Goal: Task Accomplishment & Management: Use online tool/utility

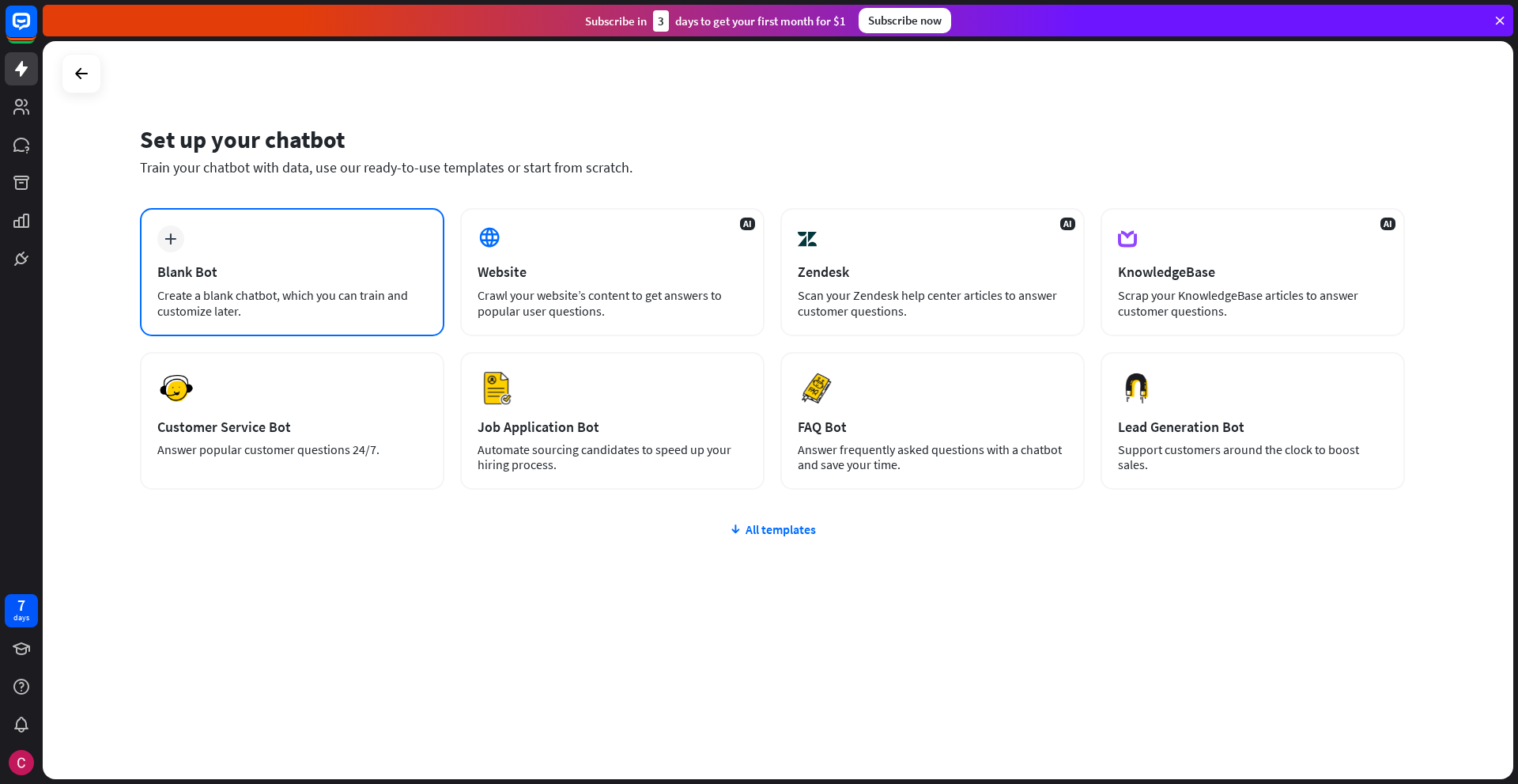
click at [225, 269] on div "Blank Bot" at bounding box center [292, 272] width 270 height 18
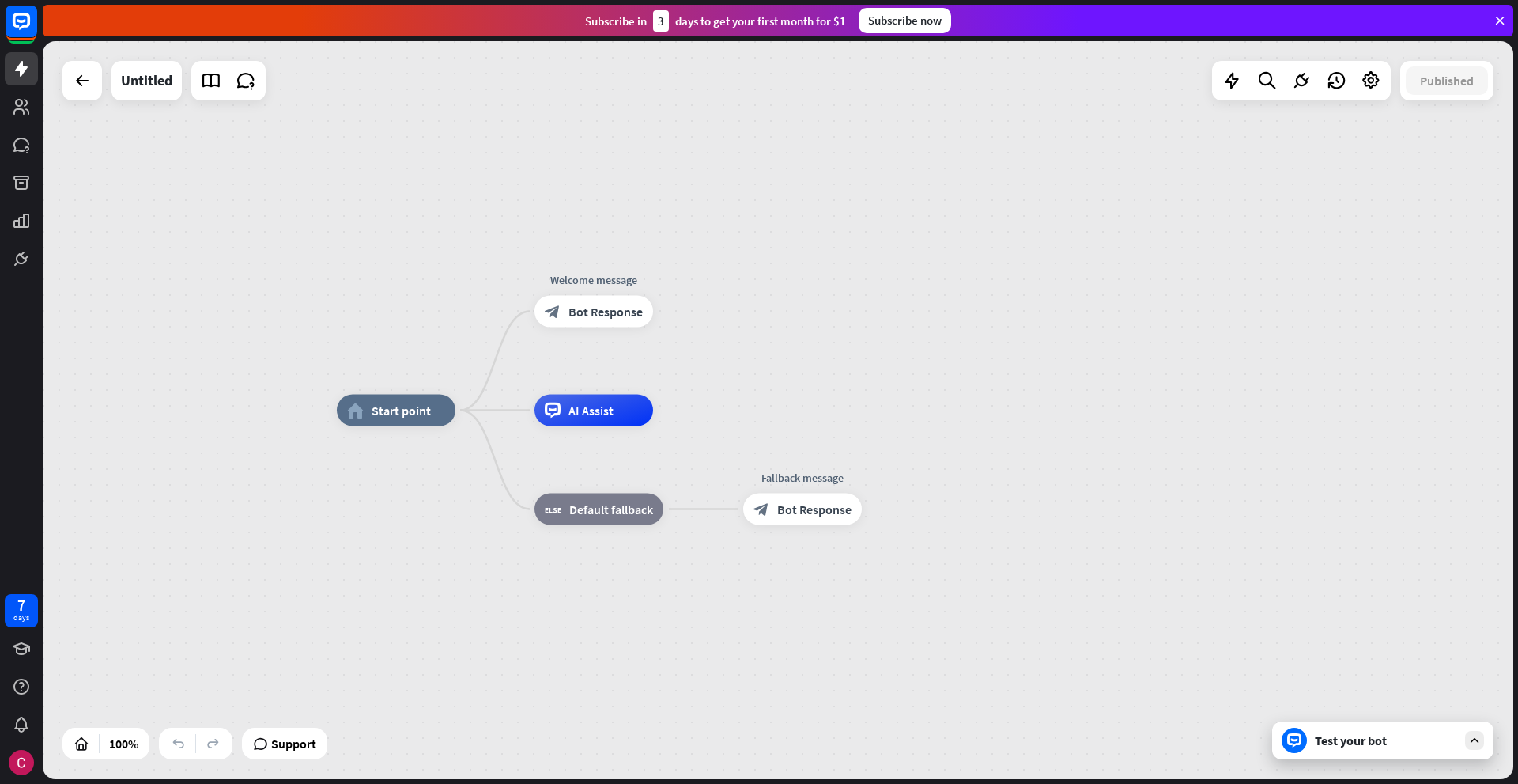
click at [1062, 341] on div "home_2 Start point Welcome message block_bot_response Bot Response AI Assist bl…" at bounding box center [777, 410] width 1471 height 738
click at [1367, 85] on icon at bounding box center [1371, 80] width 20 height 20
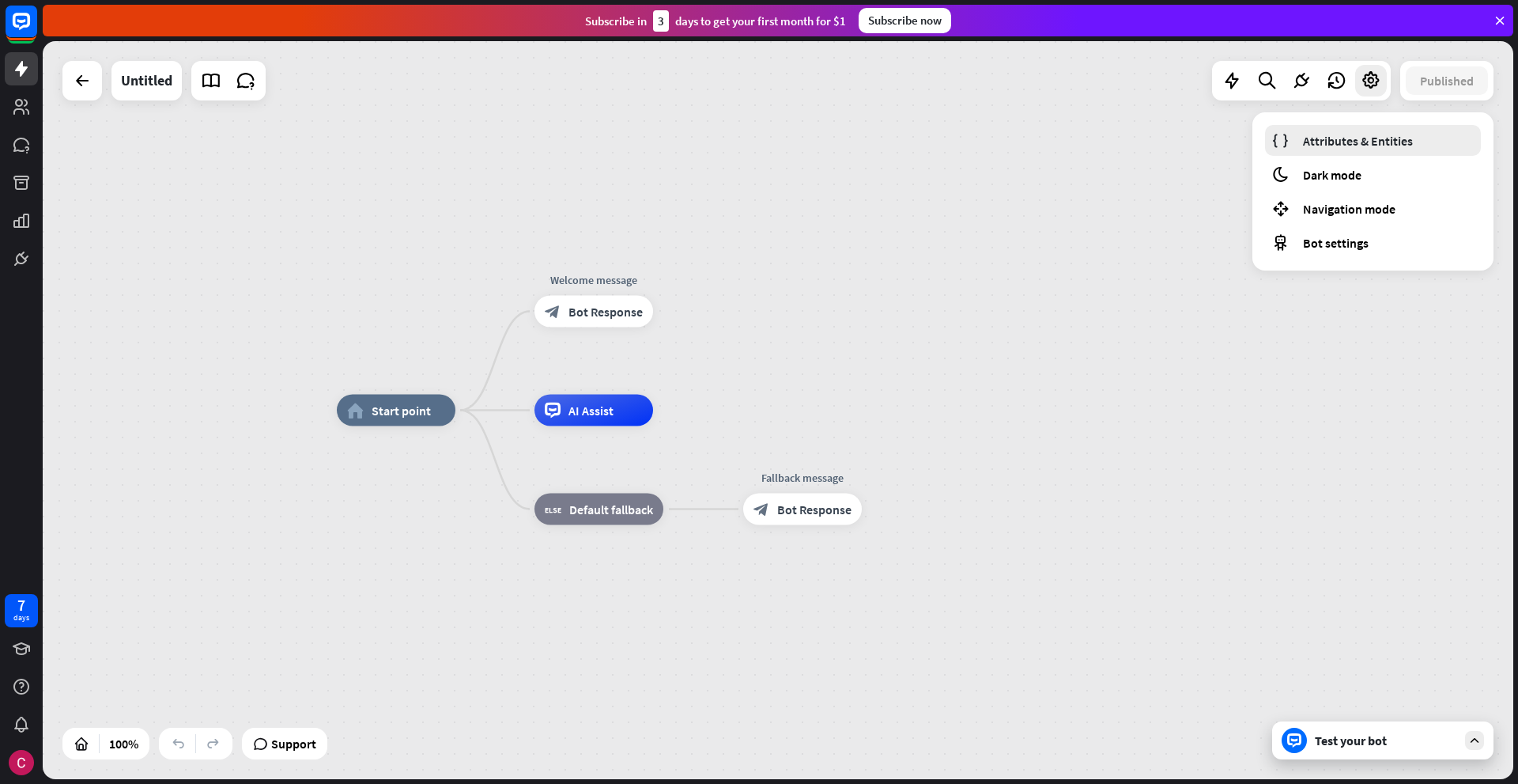
click at [1360, 143] on span "Attributes & Entities" at bounding box center [1358, 140] width 110 height 15
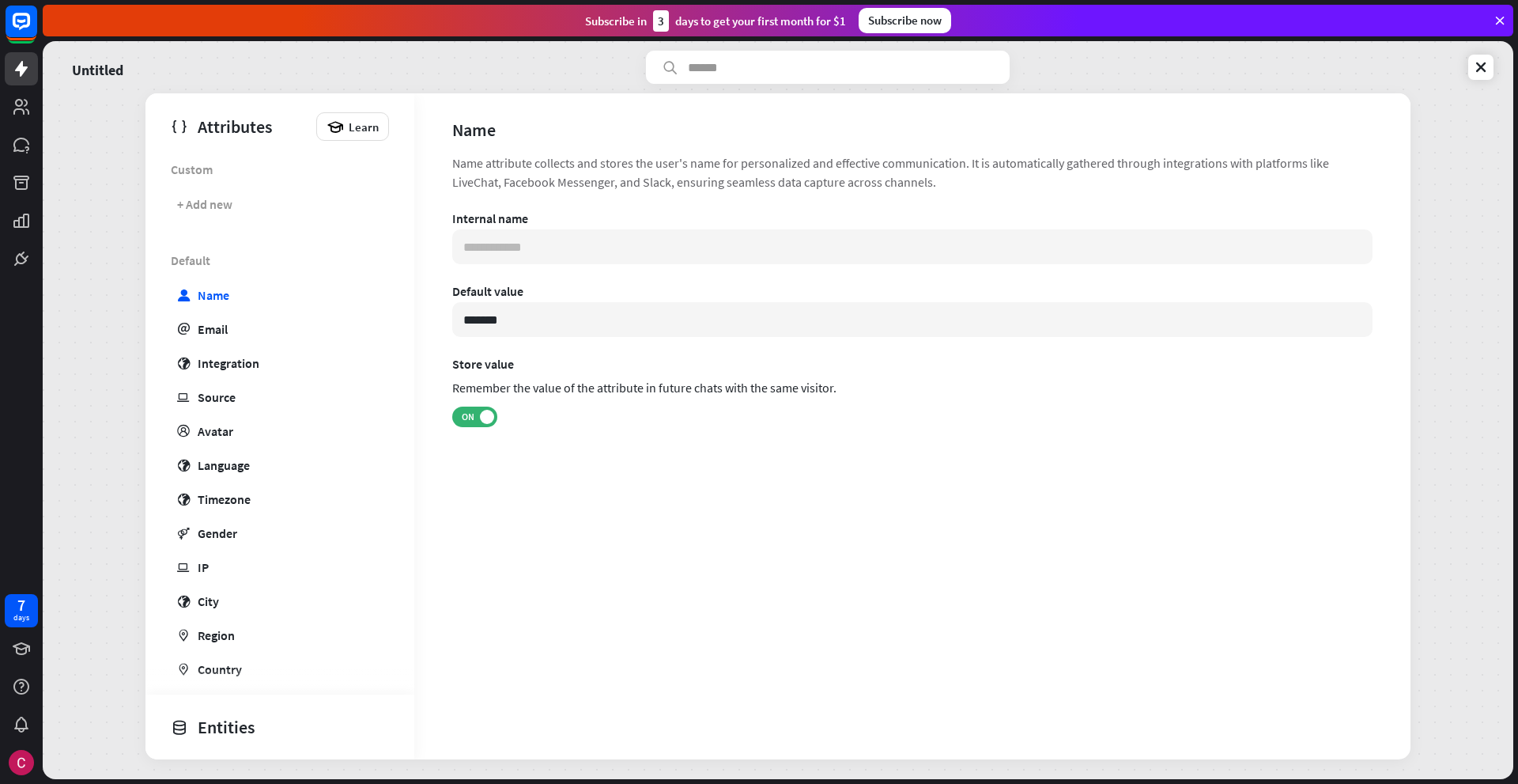
click at [106, 133] on div "Untitled Attributes Learn Custom + Add new Default user Name email Email globe …" at bounding box center [777, 410] width 1471 height 738
click at [1480, 68] on icon at bounding box center [1481, 67] width 15 height 15
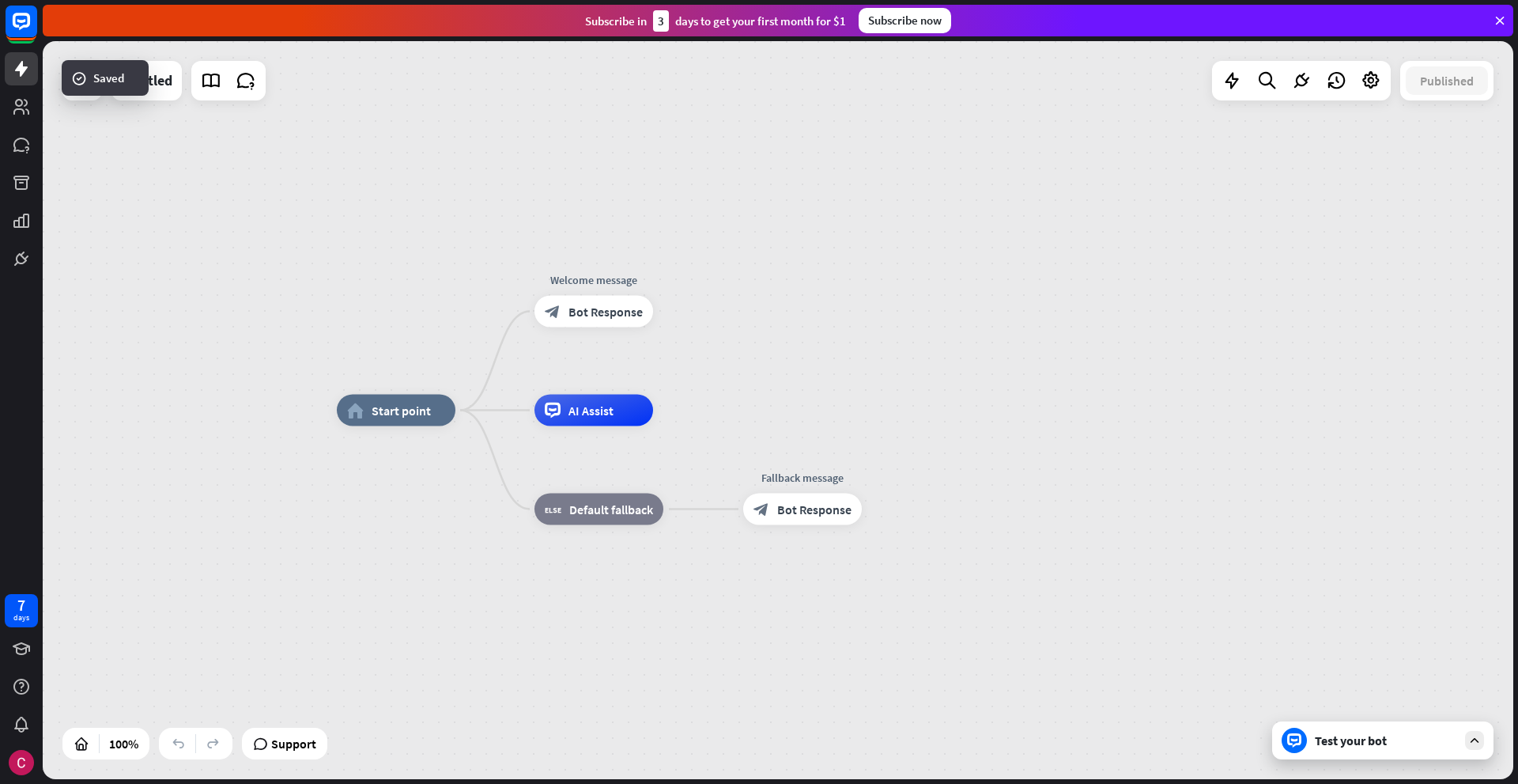
click at [1503, 26] on icon at bounding box center [1500, 20] width 15 height 15
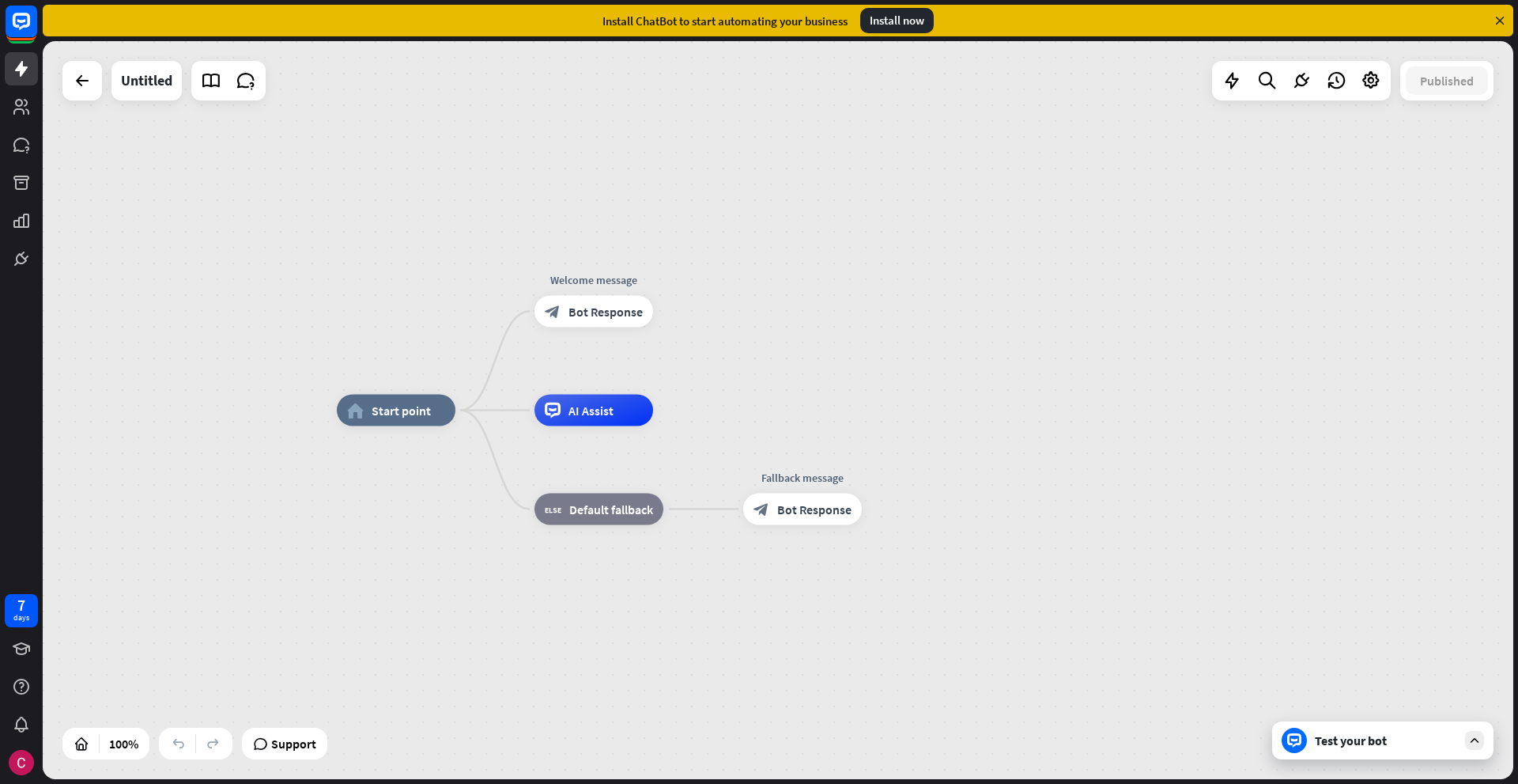
click at [1501, 17] on icon at bounding box center [1500, 20] width 15 height 15
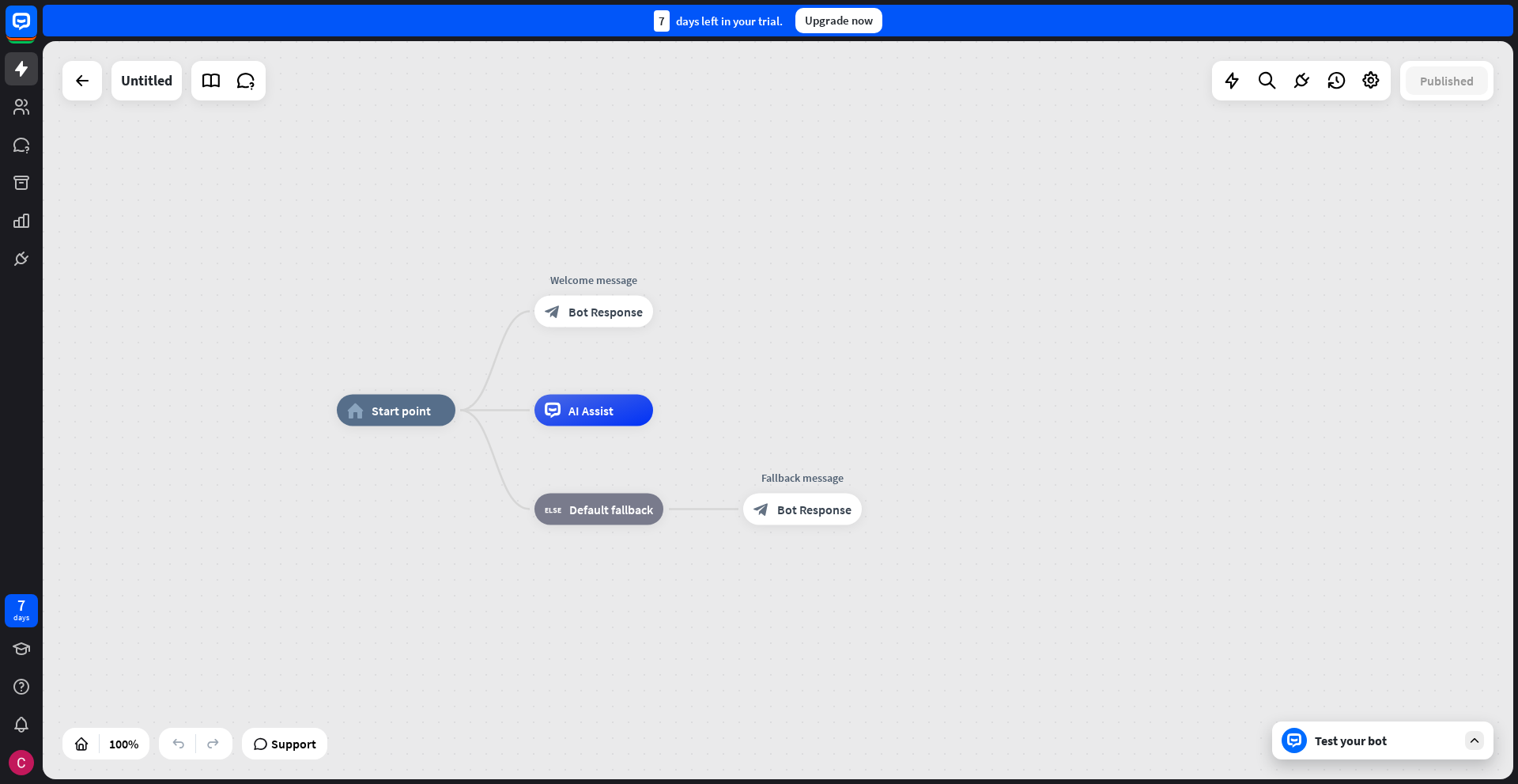
click at [840, 224] on div "home_2 Start point Welcome message block_bot_response Bot Response AI Assist bl…" at bounding box center [777, 410] width 1471 height 738
click at [68, 74] on div at bounding box center [82, 80] width 32 height 32
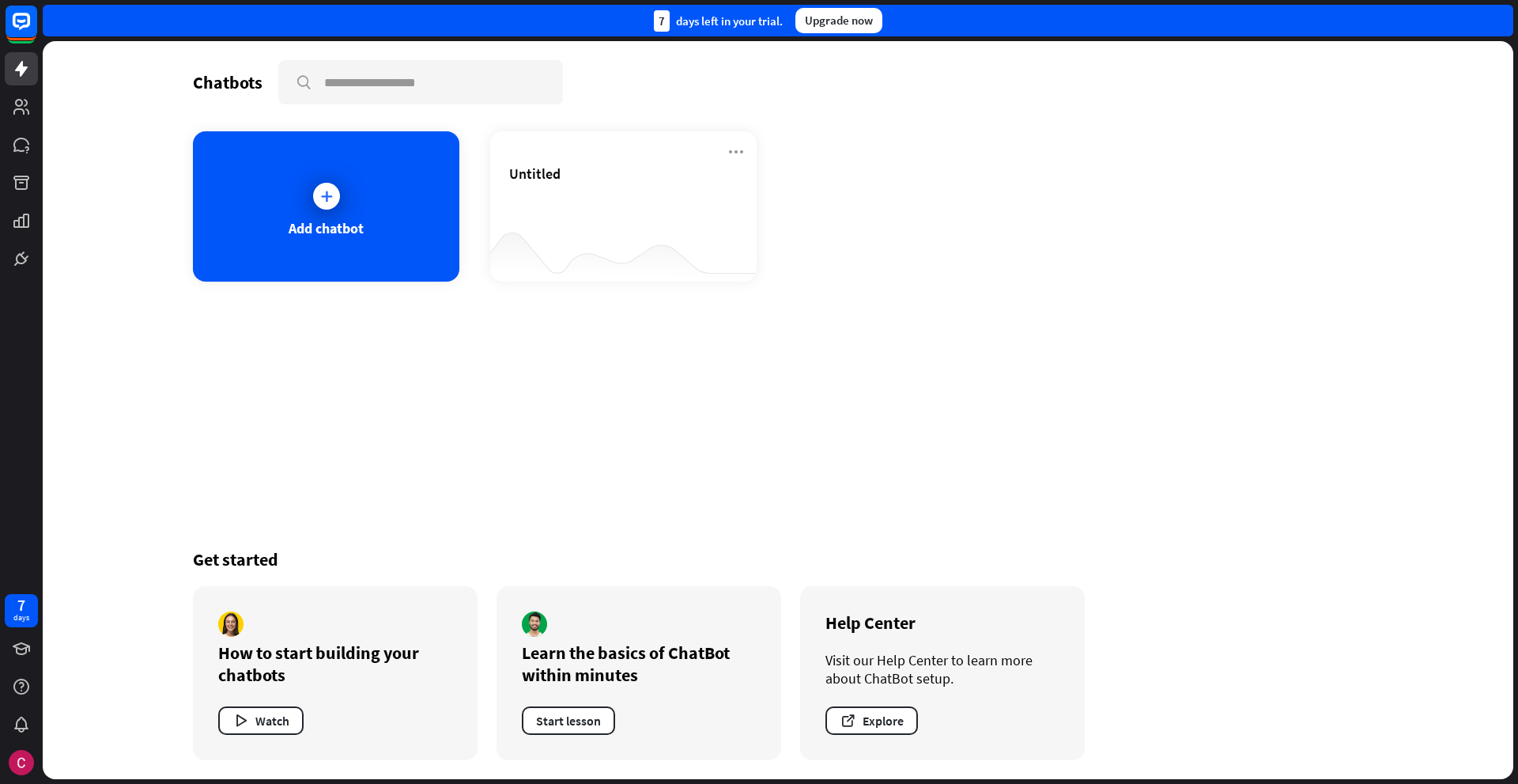
click at [452, 363] on div "Chatbots search Add chatbot Untitled Get started How to start building your cha…" at bounding box center [777, 410] width 1266 height 738
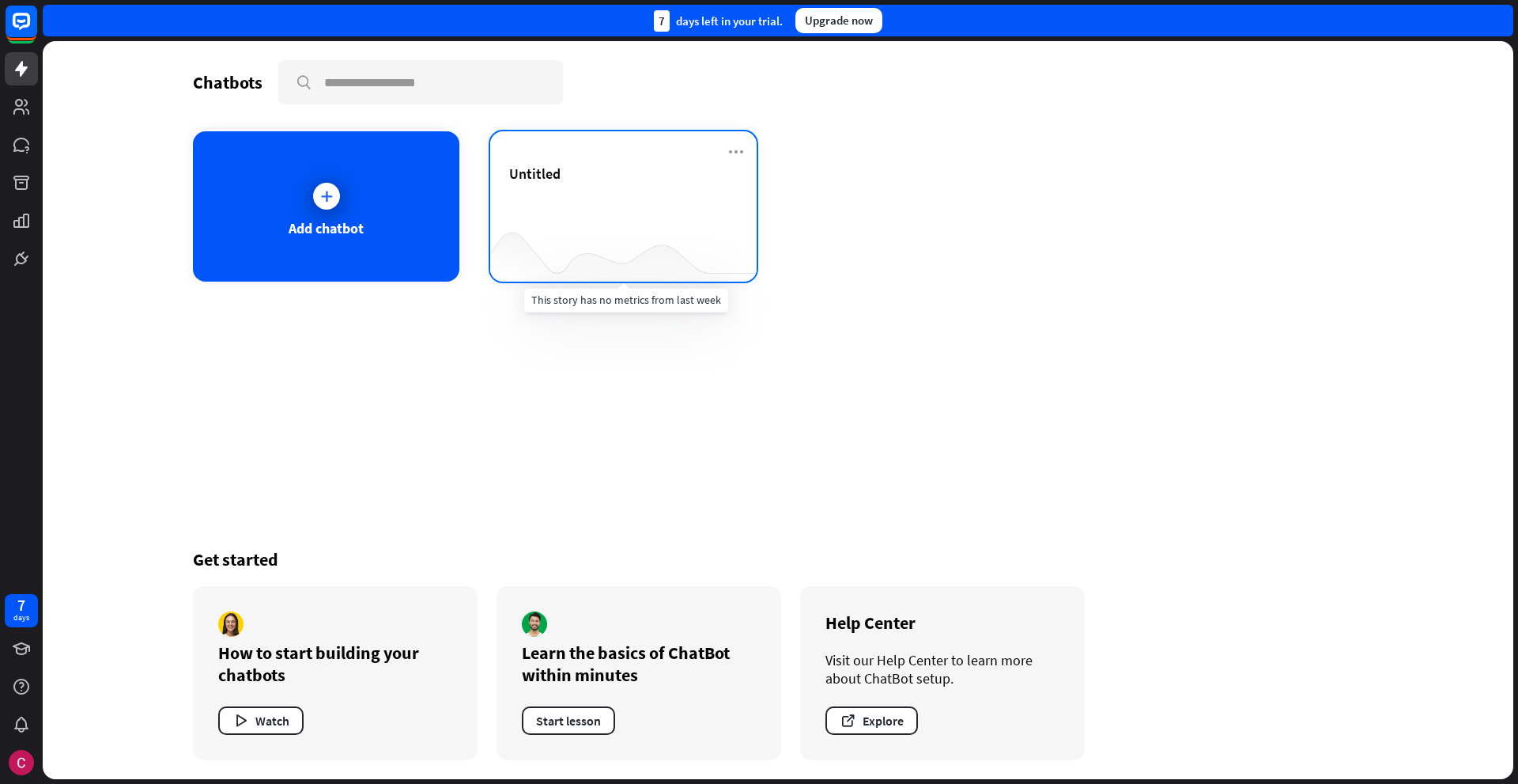
click at [550, 218] on div "Untitled" at bounding box center [624, 191] width 228 height 55
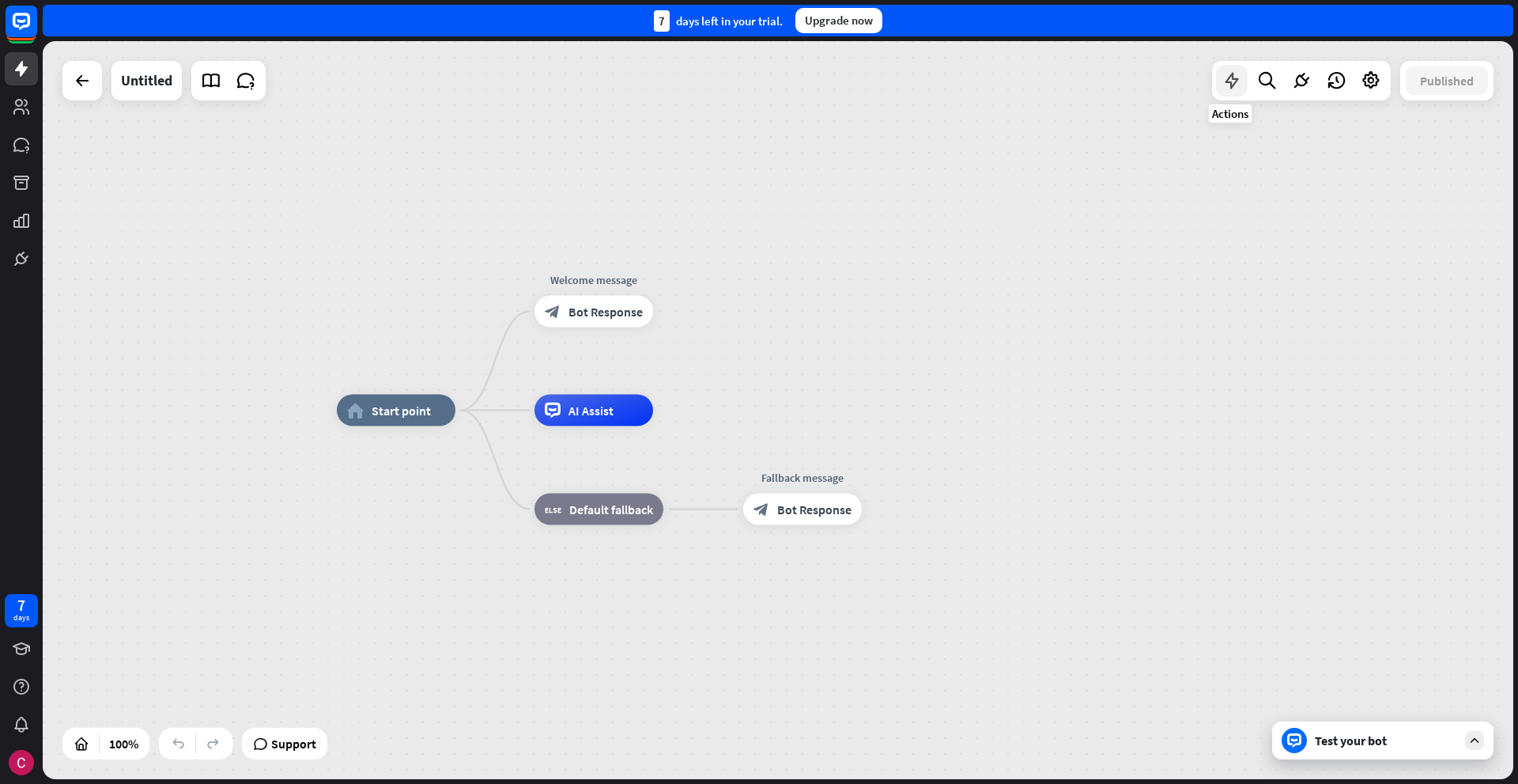
click at [1227, 87] on icon at bounding box center [1232, 80] width 20 height 20
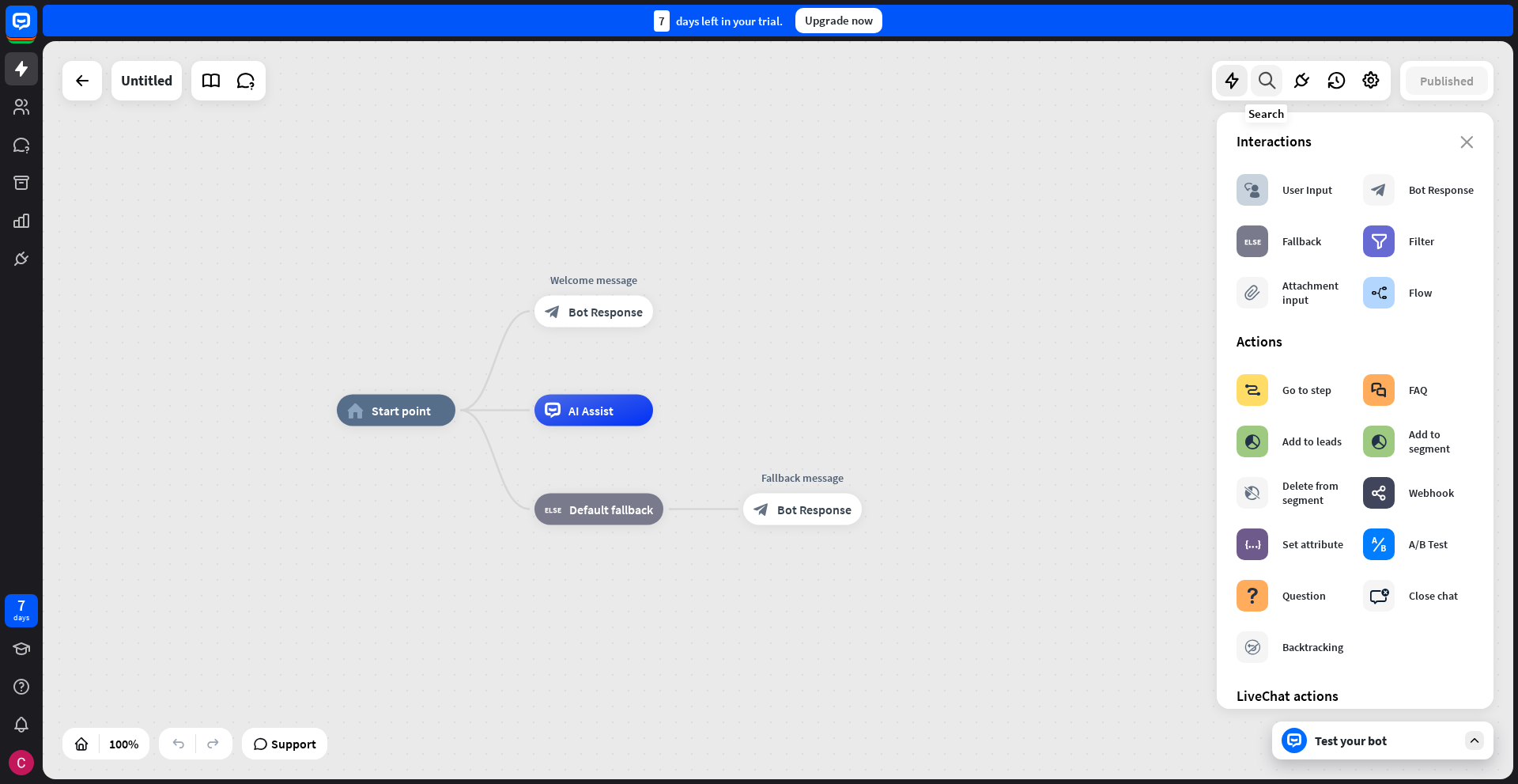
click at [1268, 85] on icon at bounding box center [1268, 80] width 21 height 20
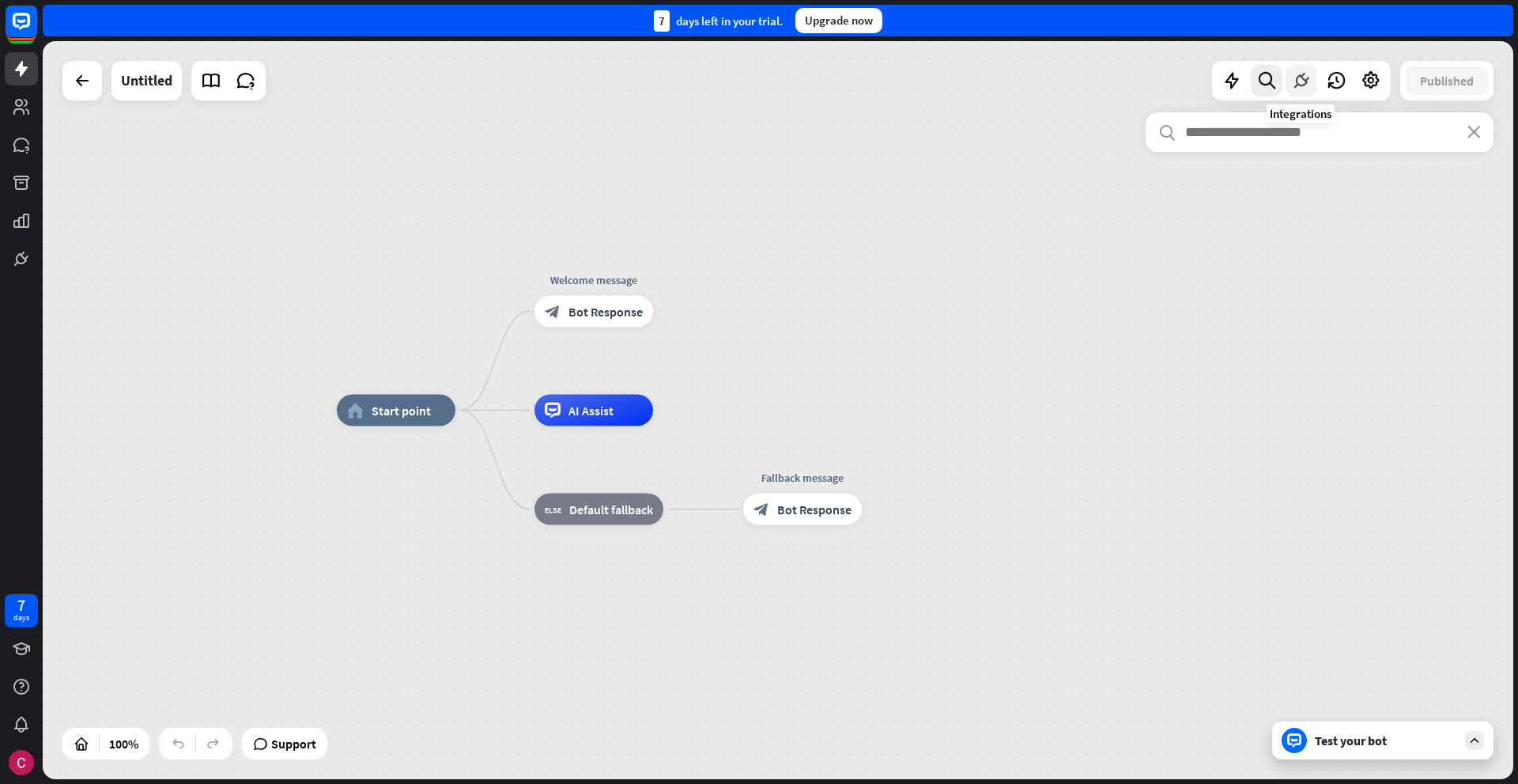
click at [1299, 82] on icon at bounding box center [1301, 80] width 20 height 20
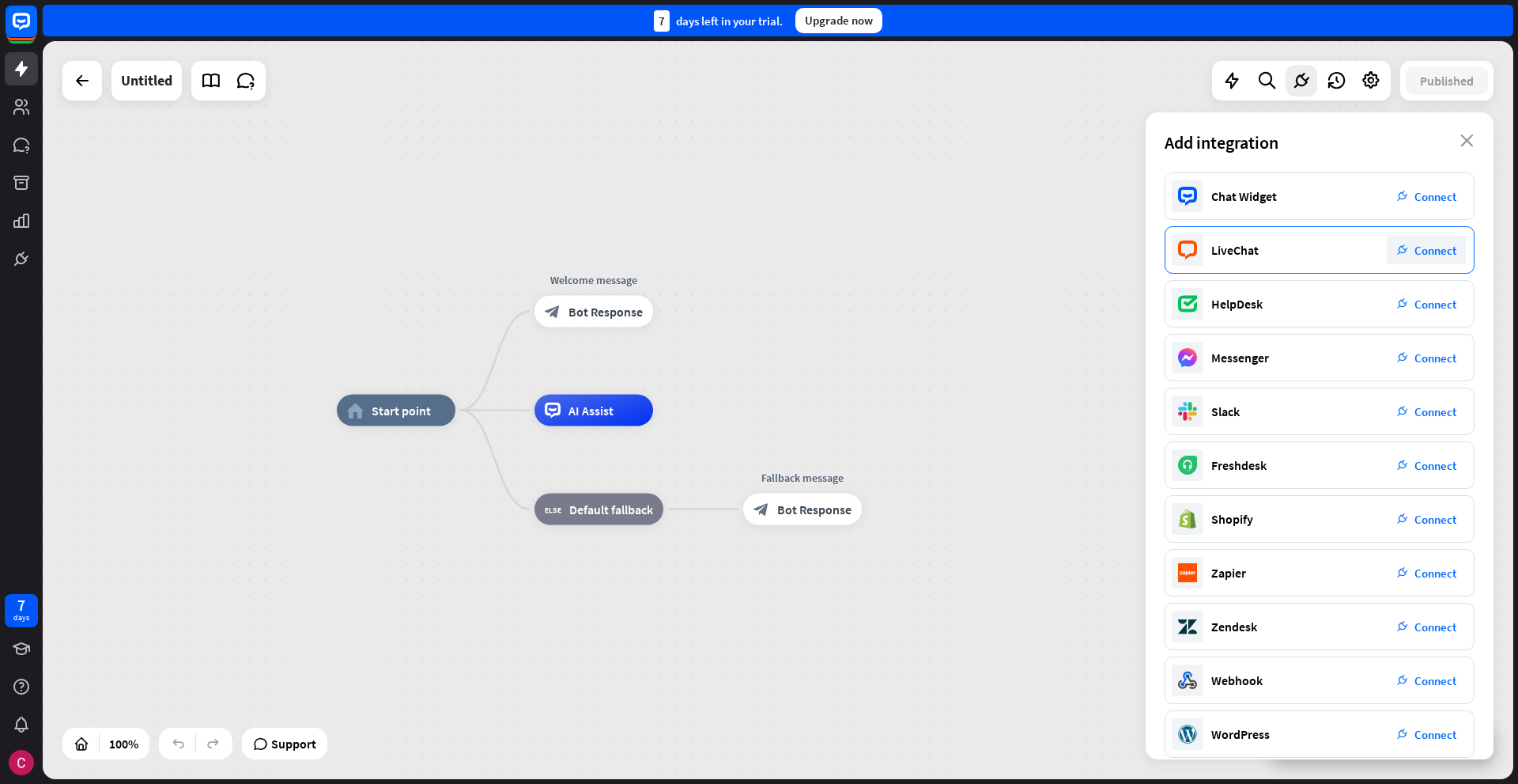
scroll to position [17, 0]
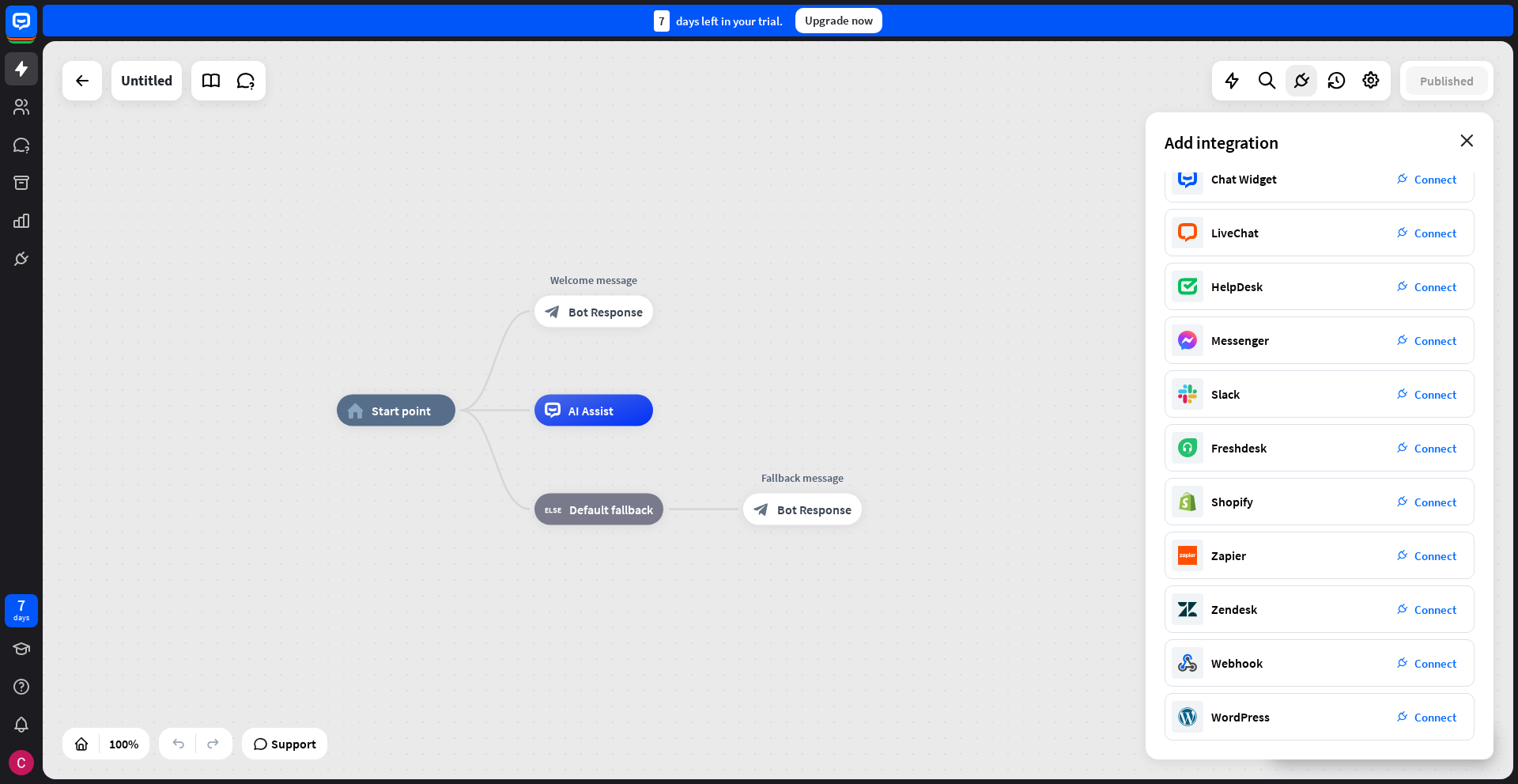
click at [1471, 142] on icon "close" at bounding box center [1468, 140] width 14 height 13
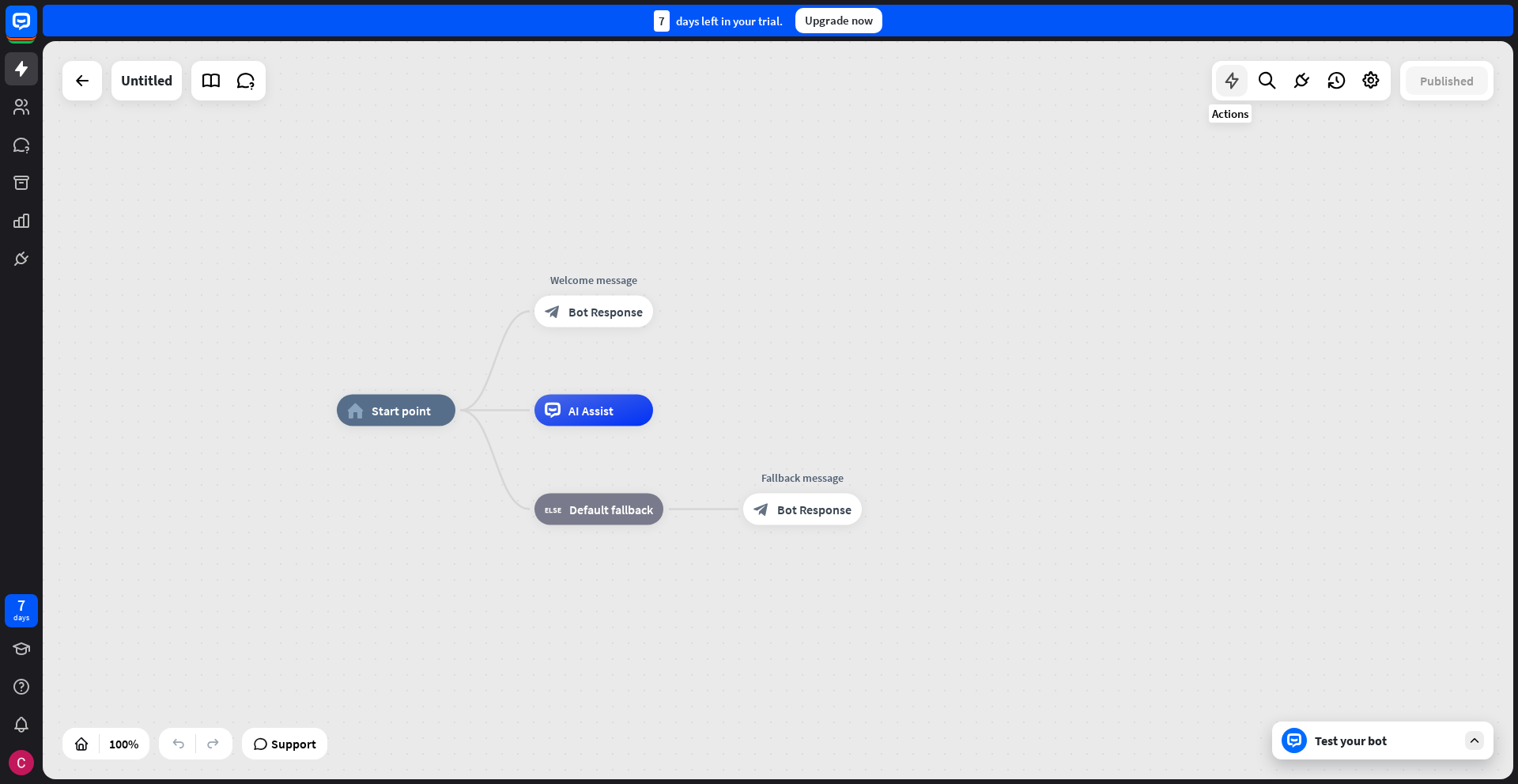
click at [1223, 82] on icon at bounding box center [1232, 80] width 20 height 20
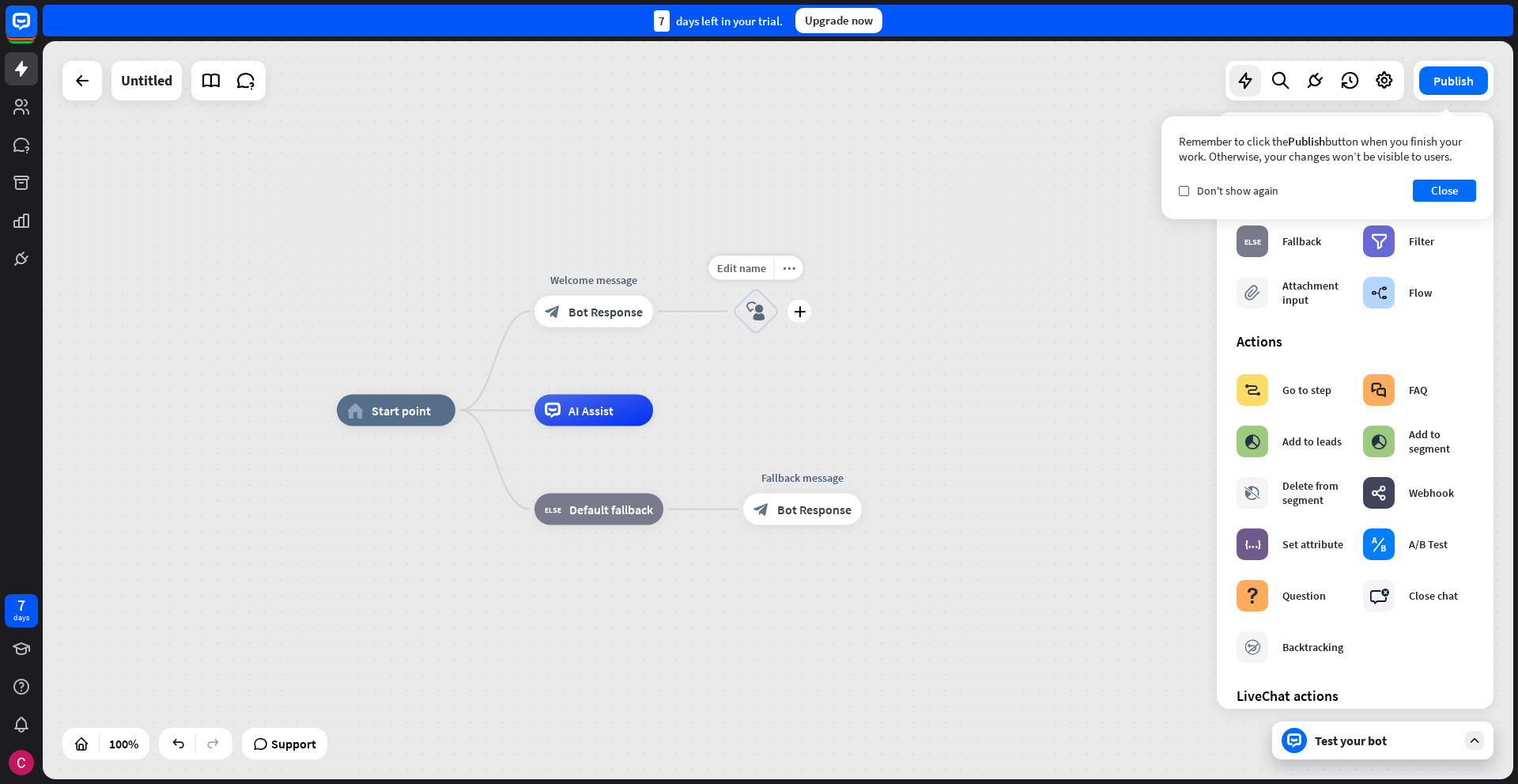
click at [755, 315] on icon "block_user_input" at bounding box center [756, 311] width 19 height 19
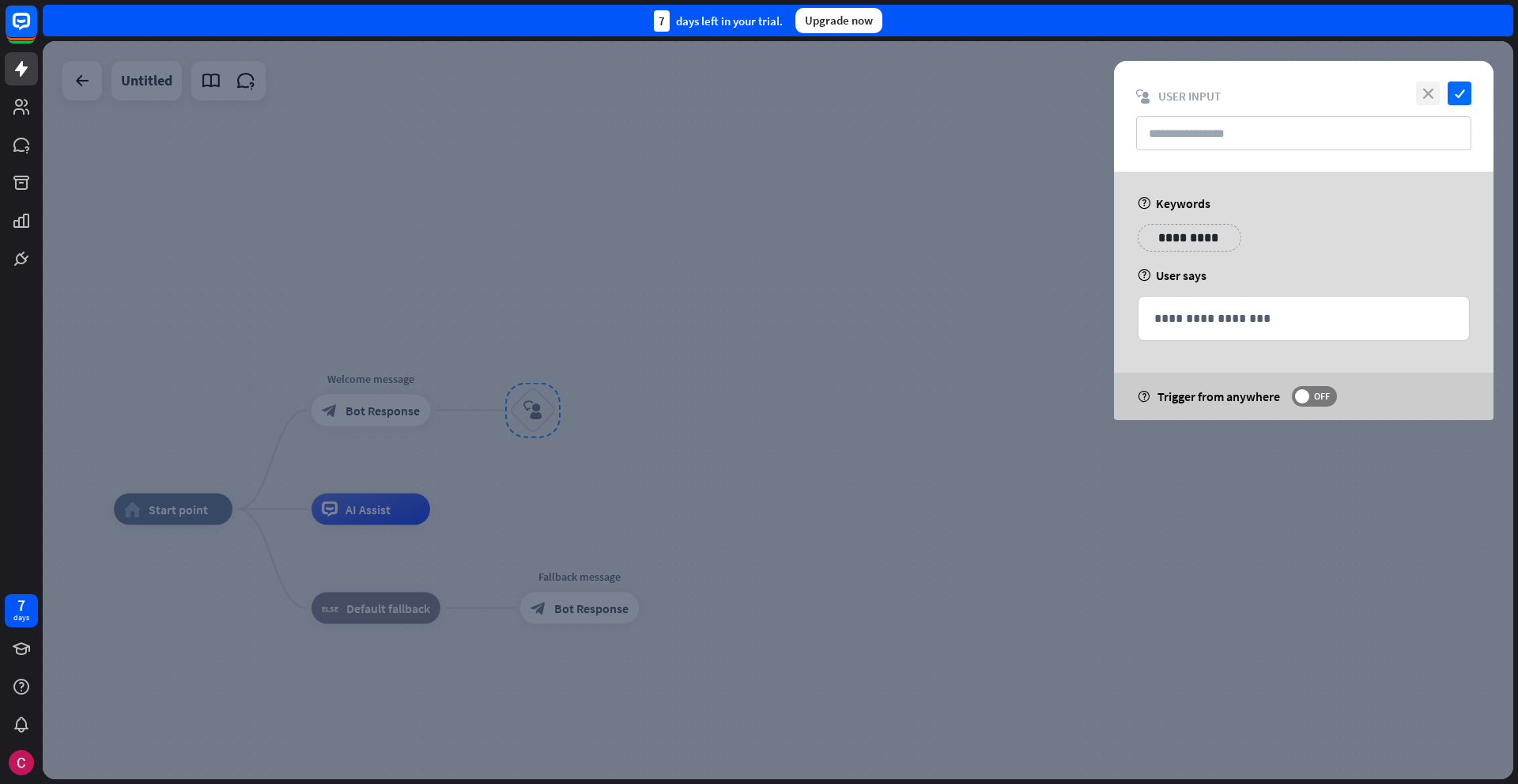
click at [1431, 98] on icon "close" at bounding box center [1428, 93] width 24 height 24
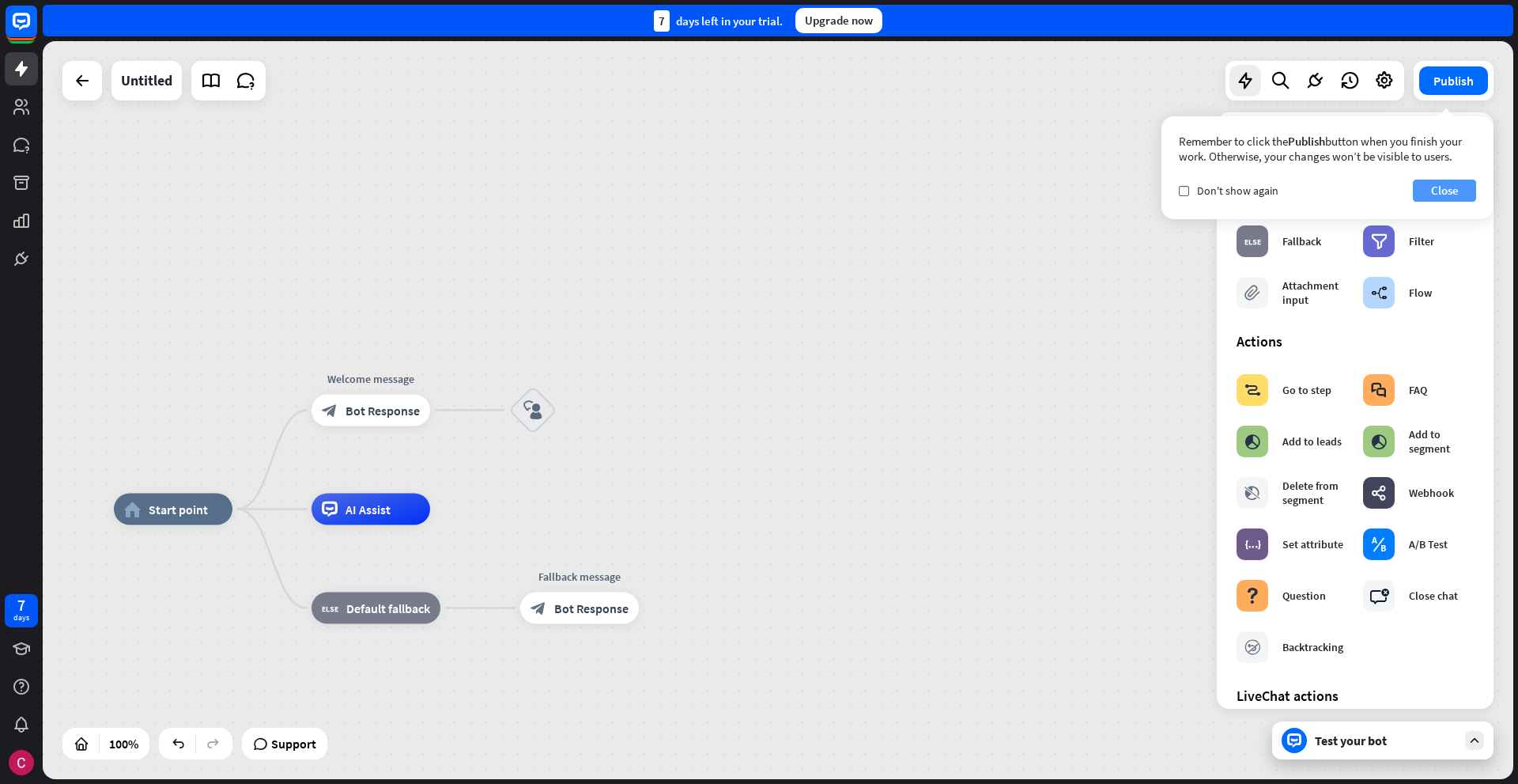
click at [1438, 190] on button "Close" at bounding box center [1445, 190] width 63 height 22
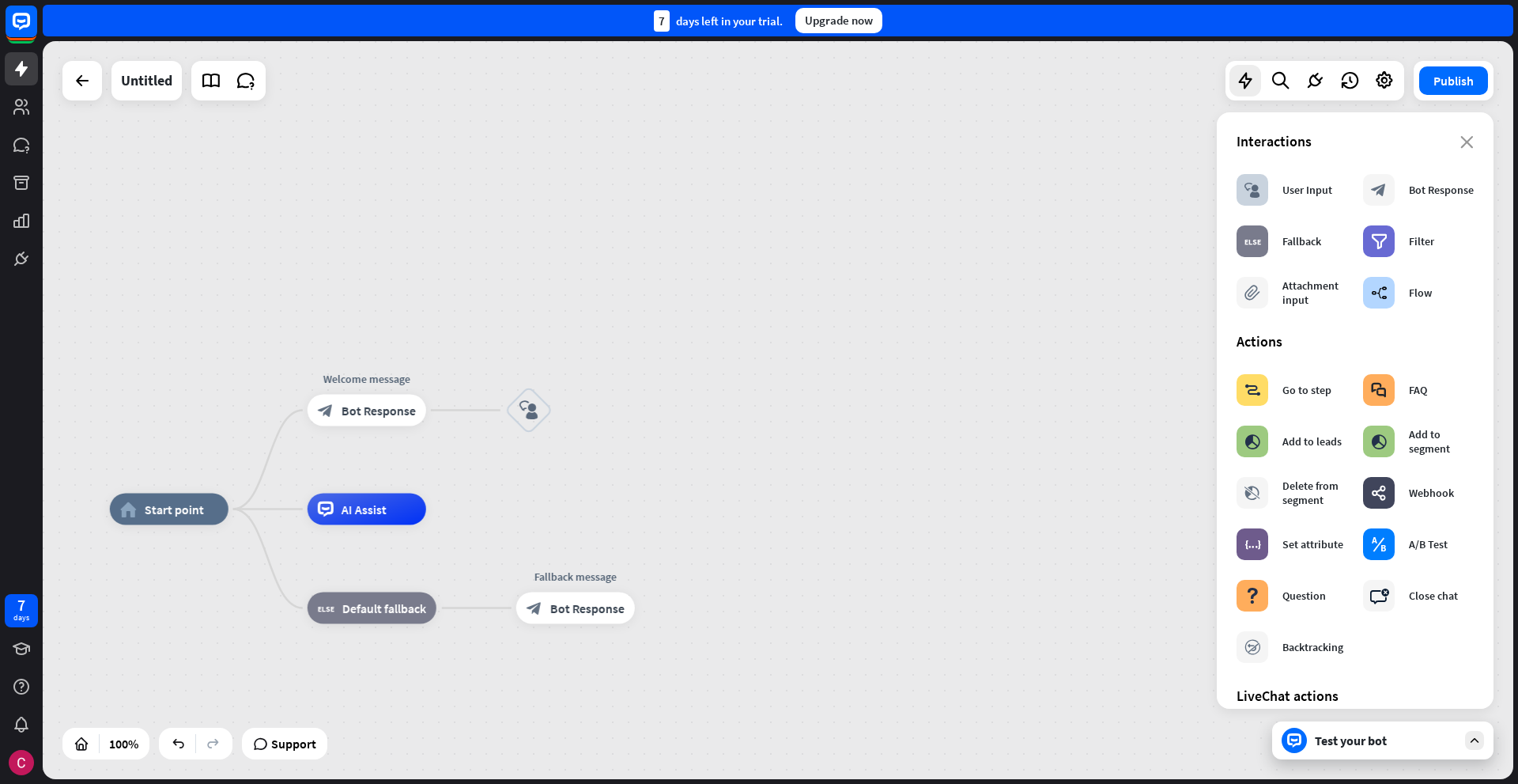
click at [641, 385] on div "home_2 Start point Welcome message block_bot_response Bot Response block_user_i…" at bounding box center [777, 410] width 1471 height 738
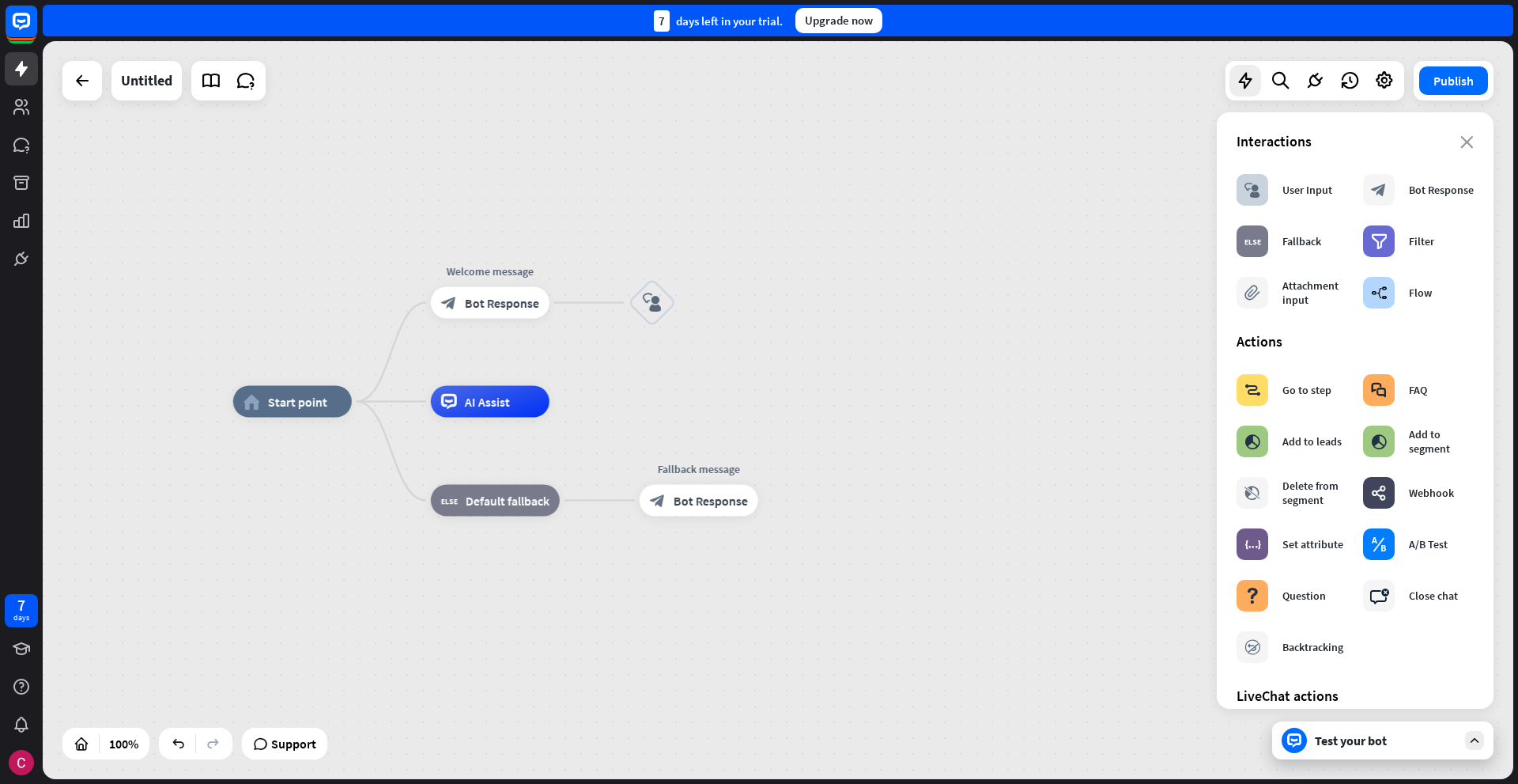
drag, startPoint x: 642, startPoint y: 380, endPoint x: 766, endPoint y: 272, distance: 164.4
click at [766, 272] on div "home_2 Start point Welcome message block_bot_response Bot Response block_user_i…" at bounding box center [777, 410] width 1471 height 738
click at [643, 305] on icon "block_user_input" at bounding box center [653, 303] width 19 height 19
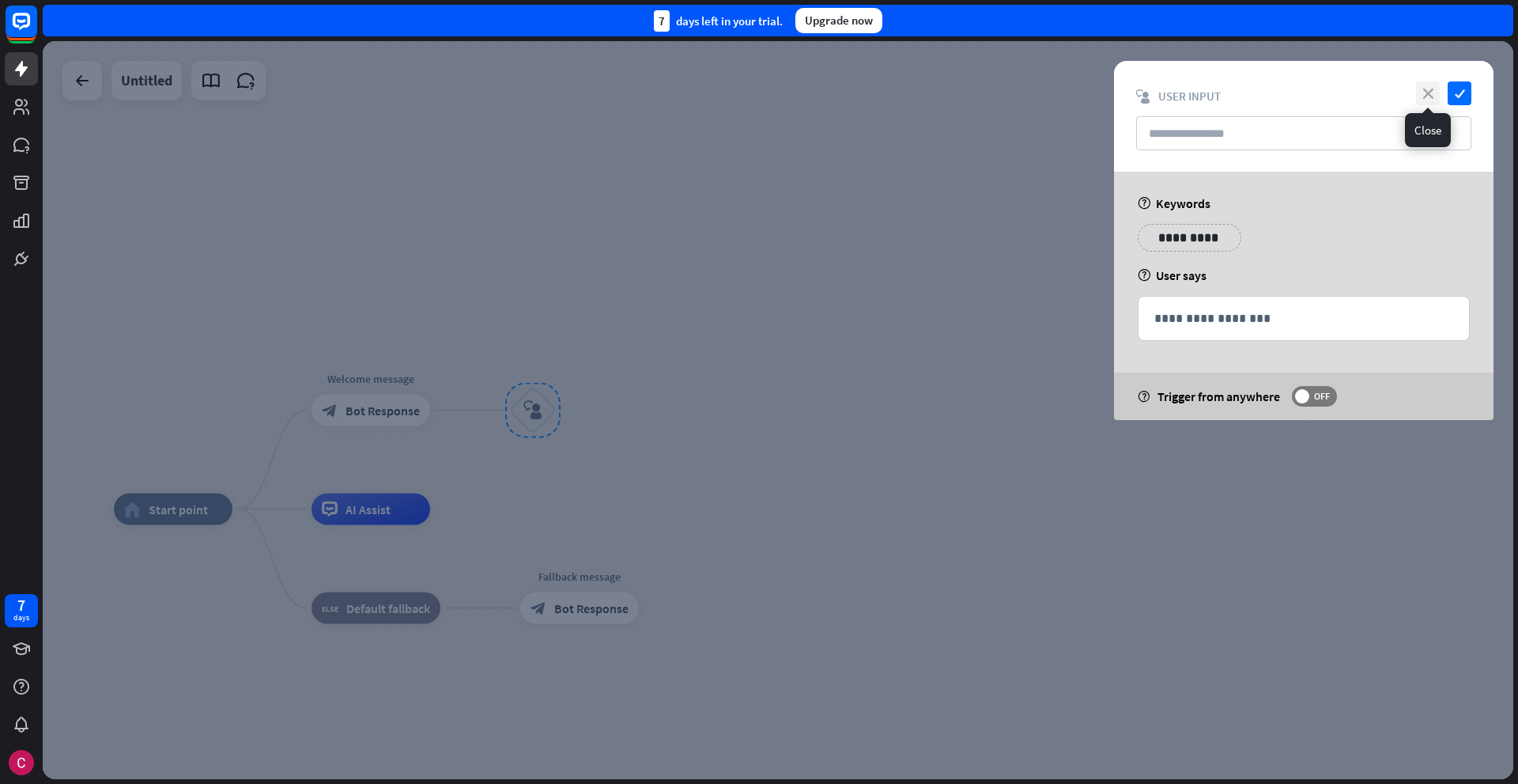
click at [1436, 94] on icon "close" at bounding box center [1428, 93] width 24 height 24
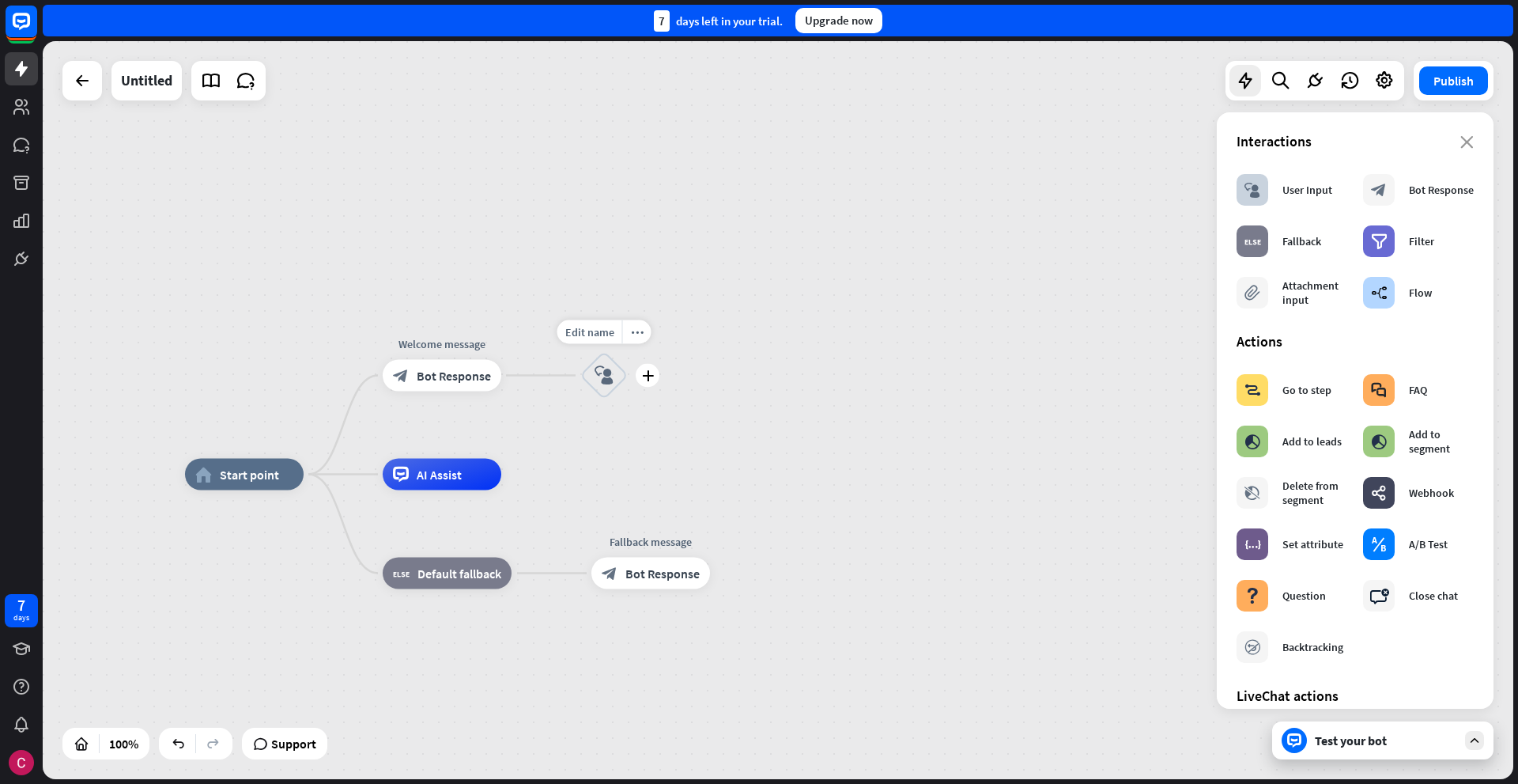
drag, startPoint x: 484, startPoint y: 359, endPoint x: 555, endPoint y: 324, distance: 79.2
click at [580, 352] on div "Edit name more_horiz plus block_user_input" at bounding box center [603, 375] width 47 height 47
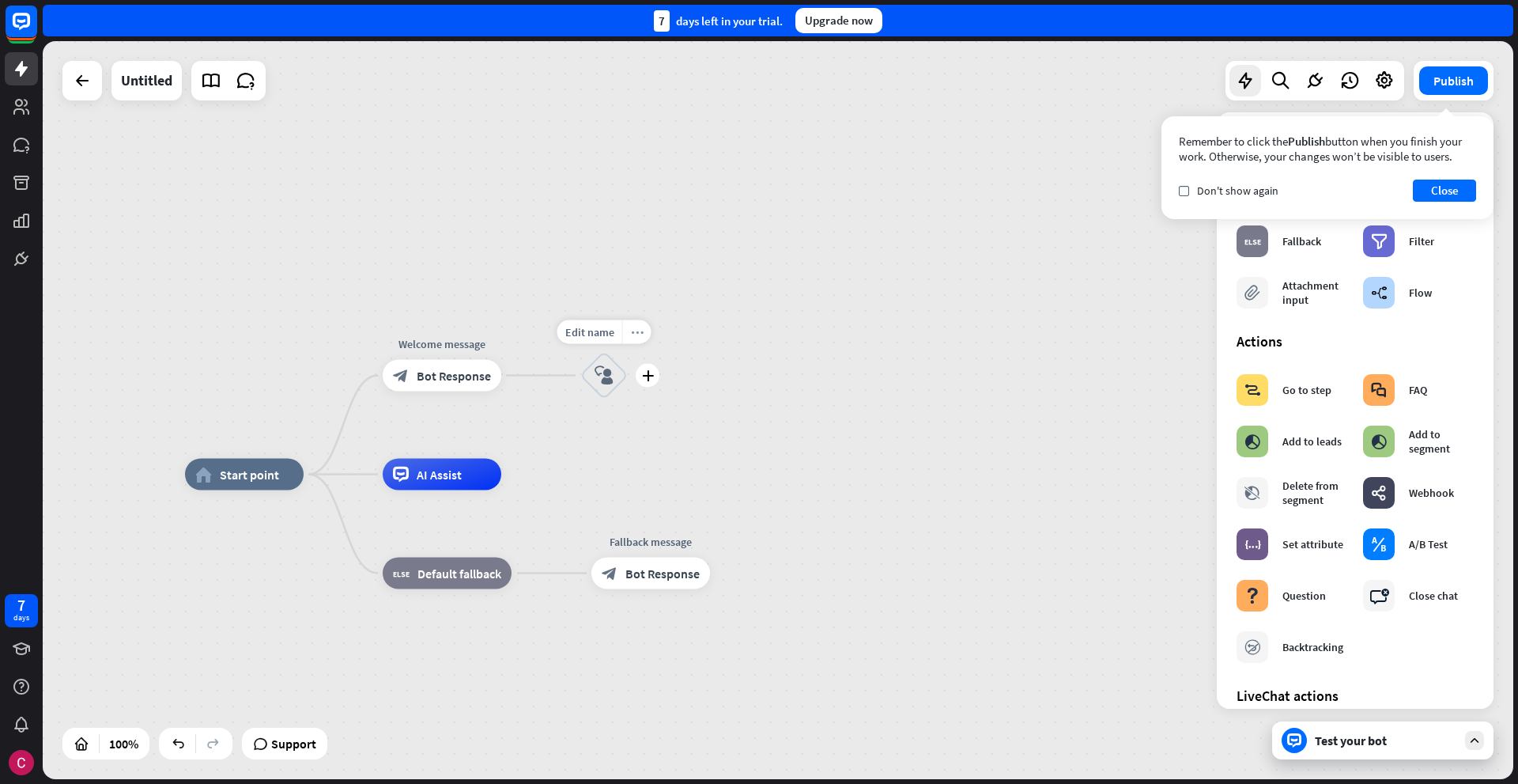
click at [641, 330] on icon "more_horiz" at bounding box center [637, 332] width 13 height 12
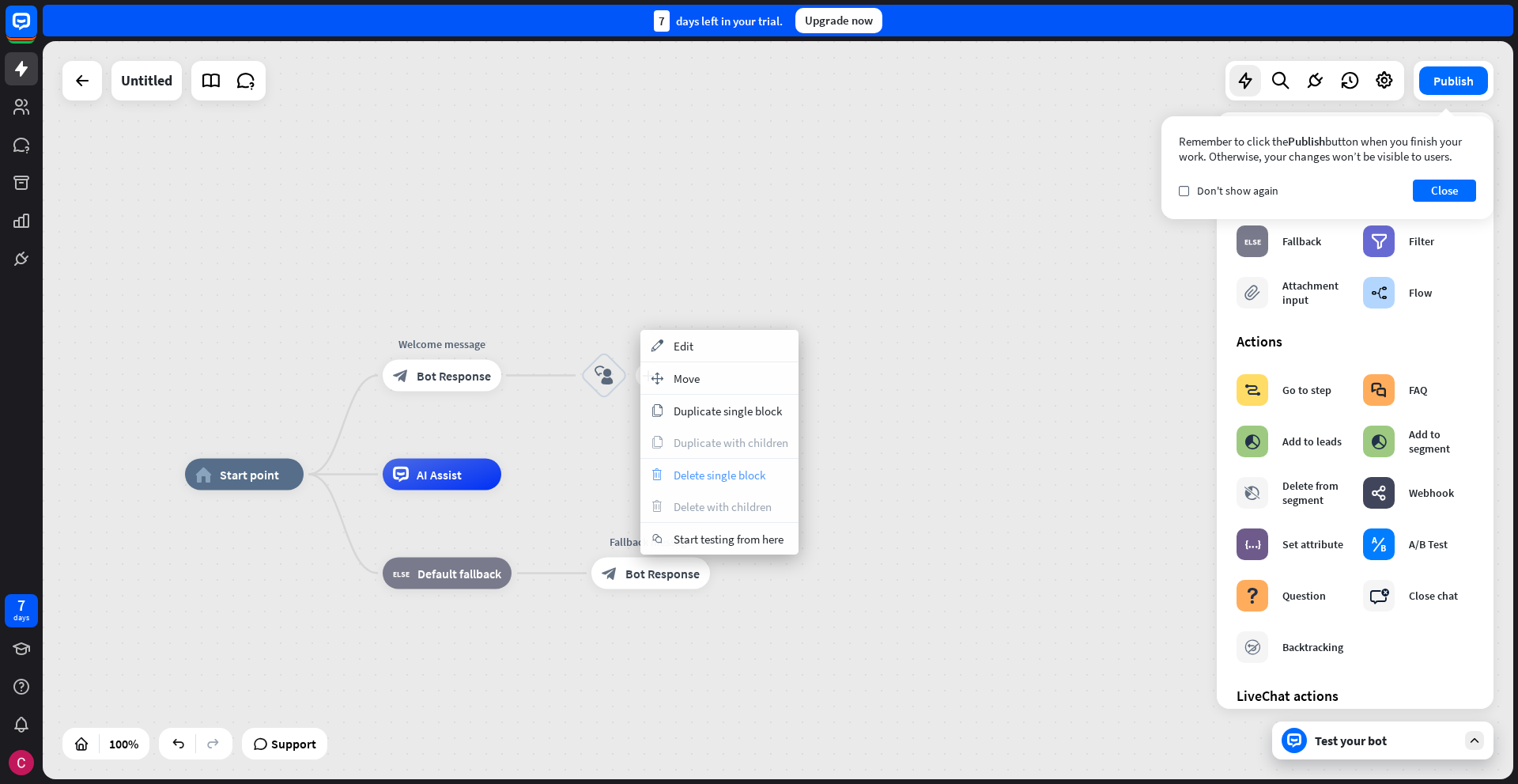
click at [694, 472] on span "Delete single block" at bounding box center [719, 475] width 92 height 15
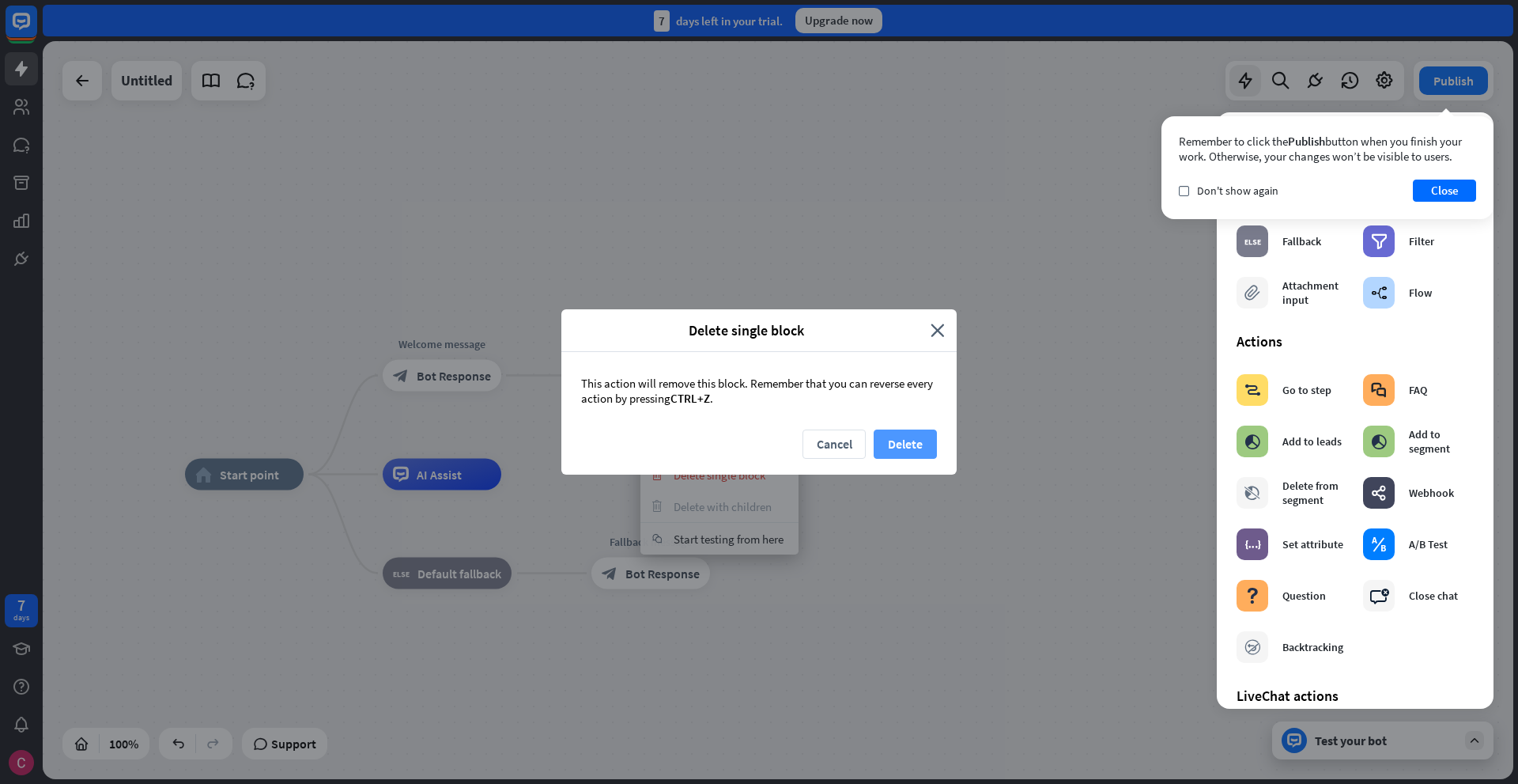
click at [908, 449] on button "Delete" at bounding box center [905, 444] width 63 height 29
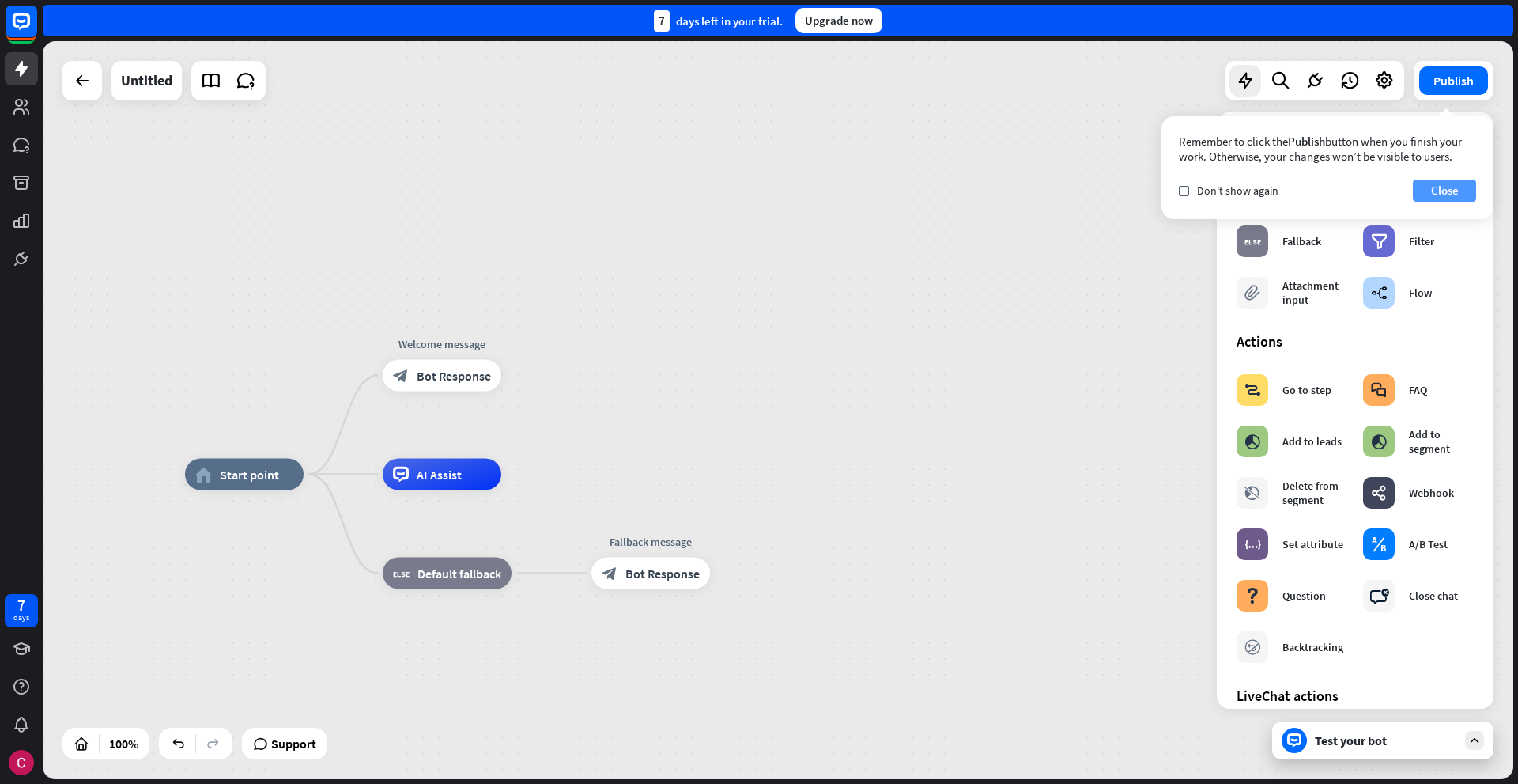
click at [1455, 196] on button "Close" at bounding box center [1445, 190] width 63 height 22
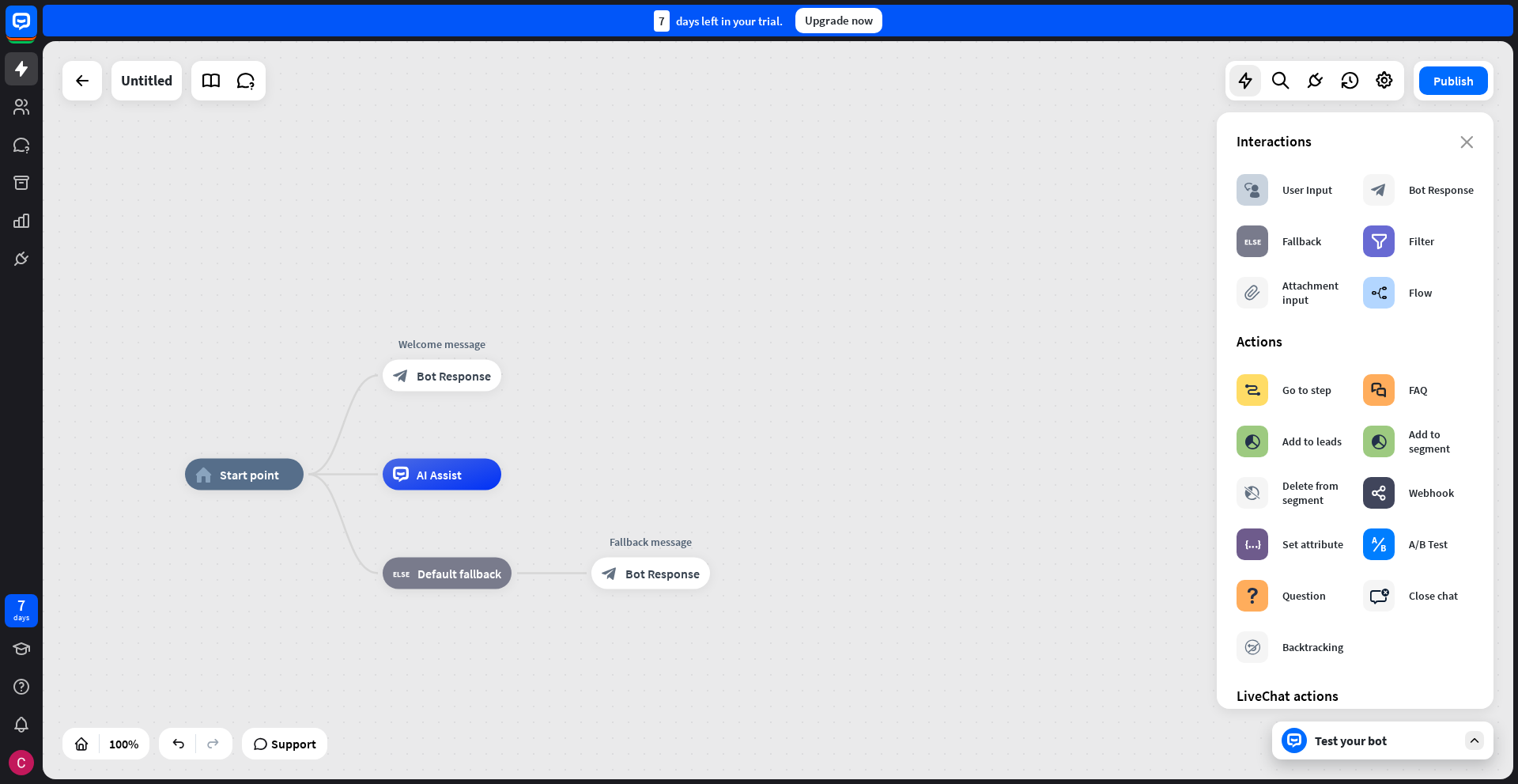
click at [1090, 200] on div "home_2 Start point Welcome message block_bot_response Bot Response AI Assist bl…" at bounding box center [777, 410] width 1471 height 738
click at [475, 342] on icon "more_horiz" at bounding box center [475, 339] width 13 height 12
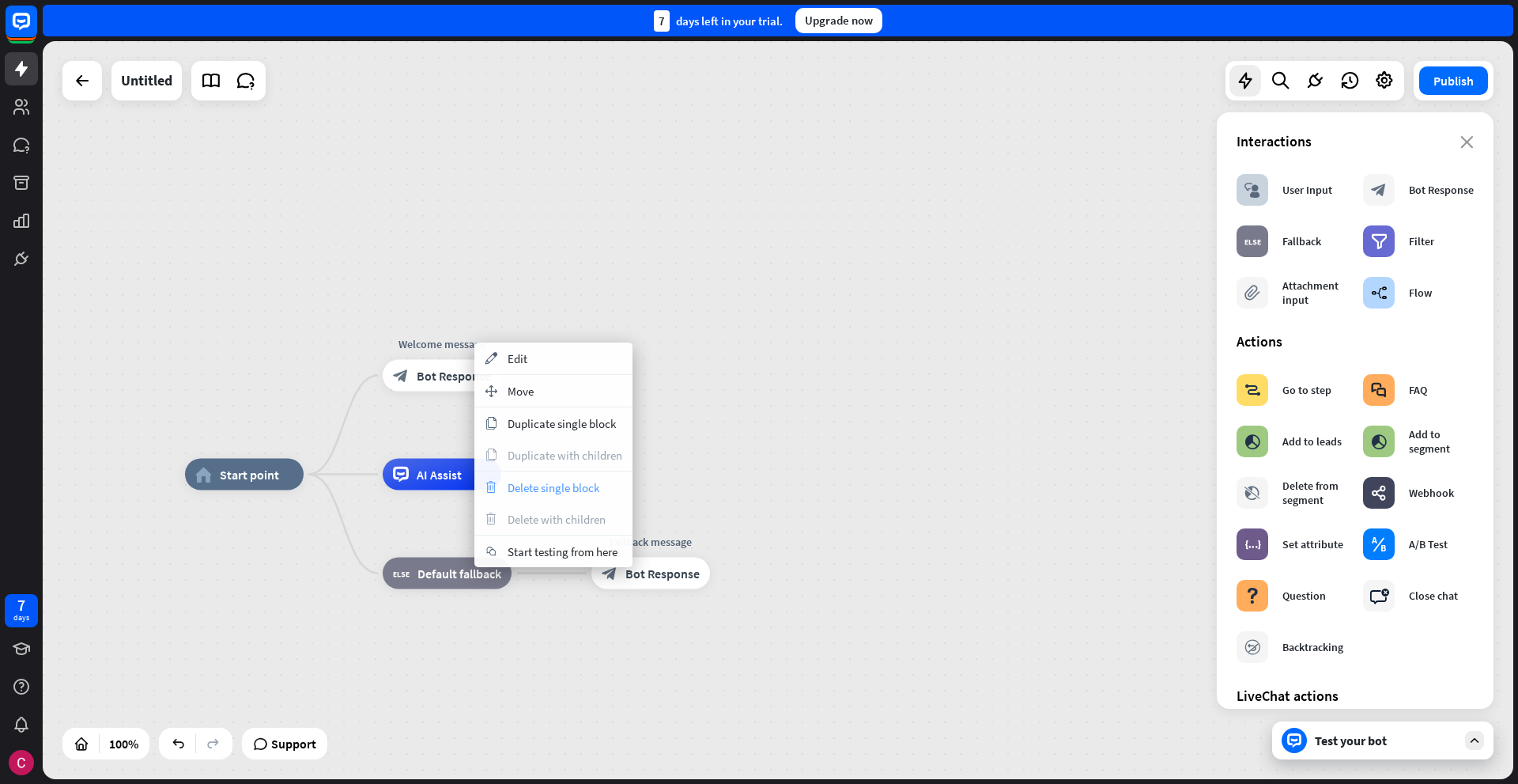
click at [576, 492] on span "Delete single block" at bounding box center [553, 487] width 92 height 15
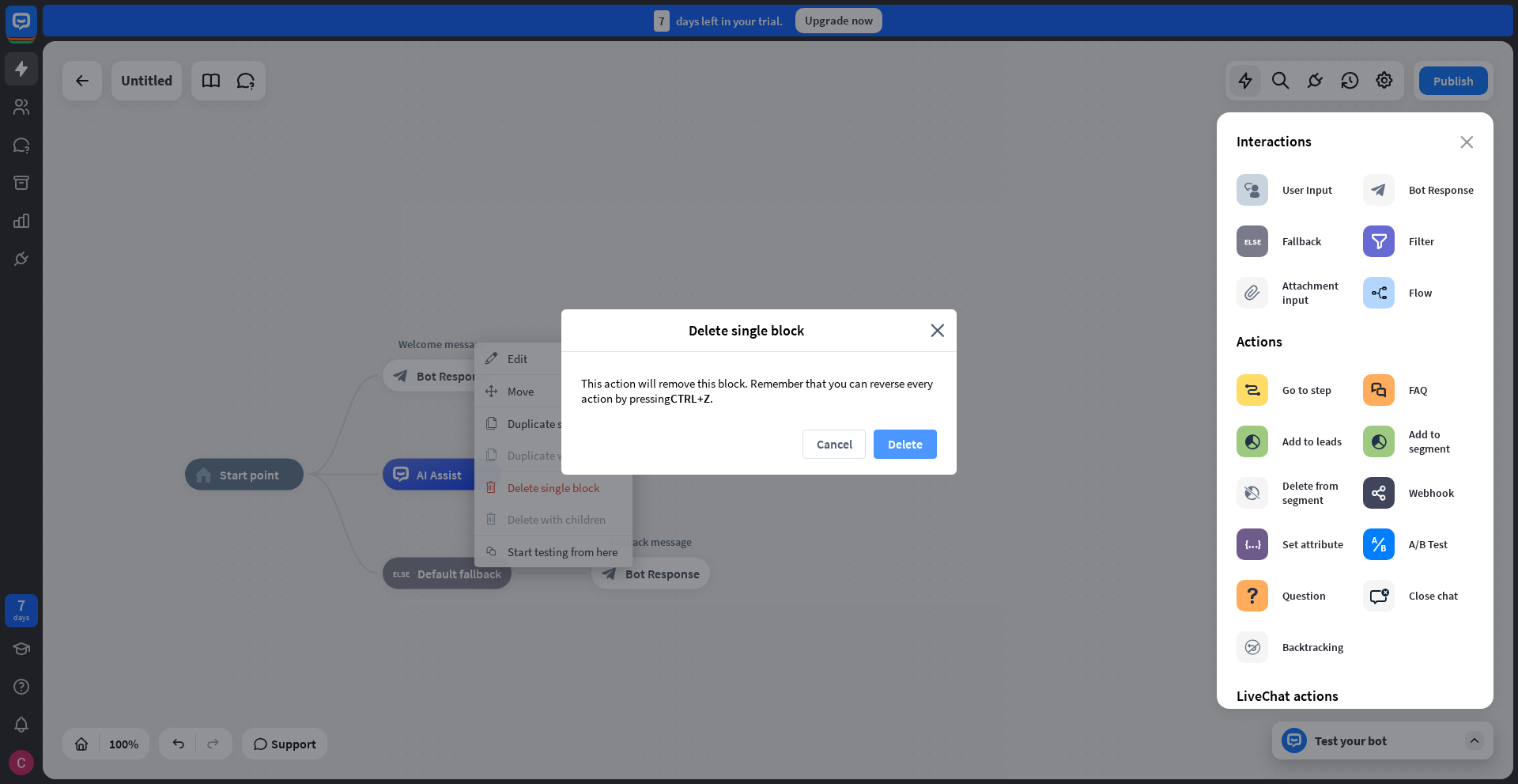
click at [916, 450] on button "Delete" at bounding box center [905, 444] width 63 height 29
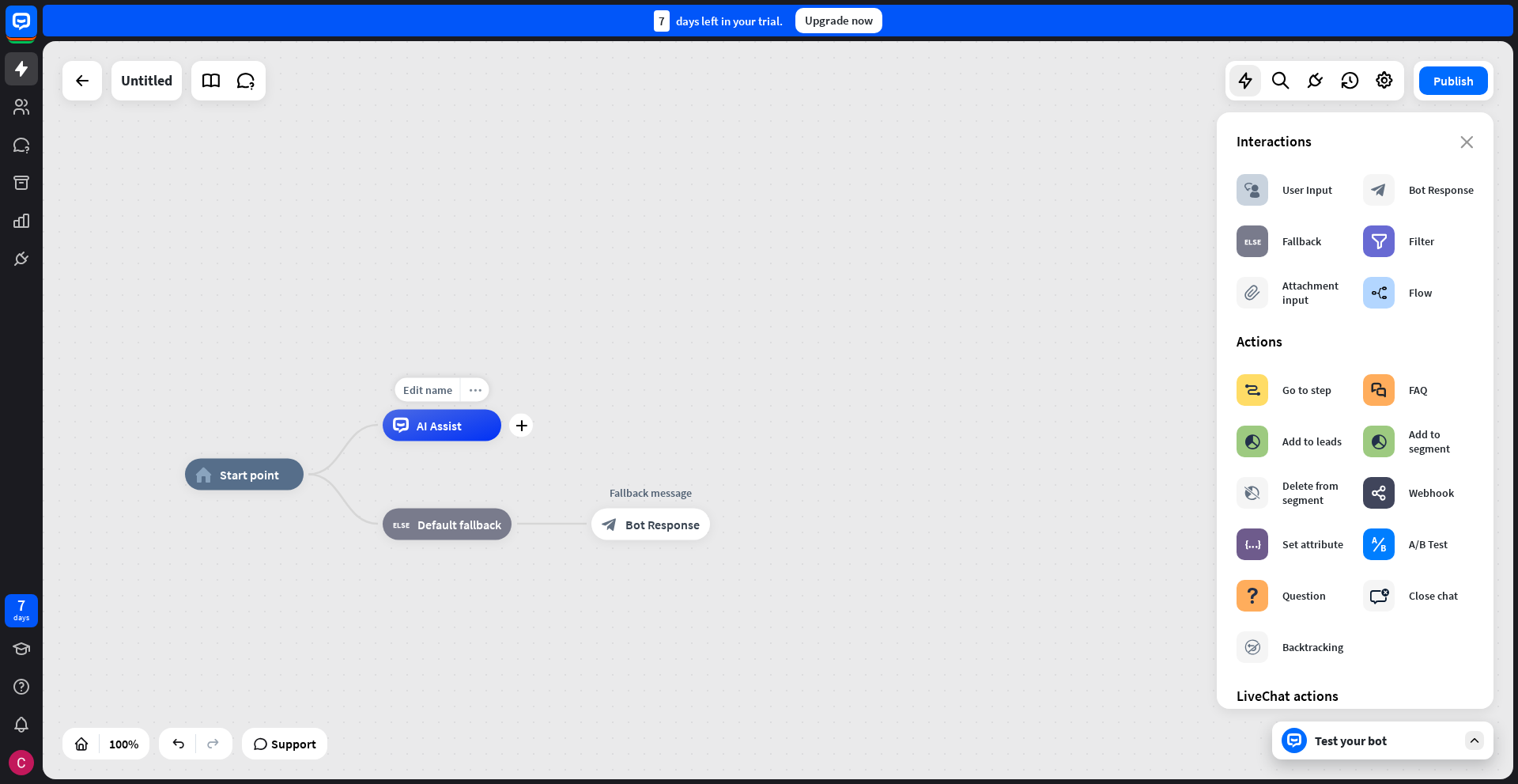
click at [478, 397] on div "more_horiz" at bounding box center [475, 389] width 29 height 24
click at [482, 492] on icon "more_horiz" at bounding box center [480, 488] width 13 height 12
click at [674, 437] on div "home_2 Start point AI Assist block_fallback Default fallback Fallback message b…" at bounding box center [777, 410] width 1471 height 738
click at [687, 490] on icon "more_horiz" at bounding box center [685, 488] width 13 height 12
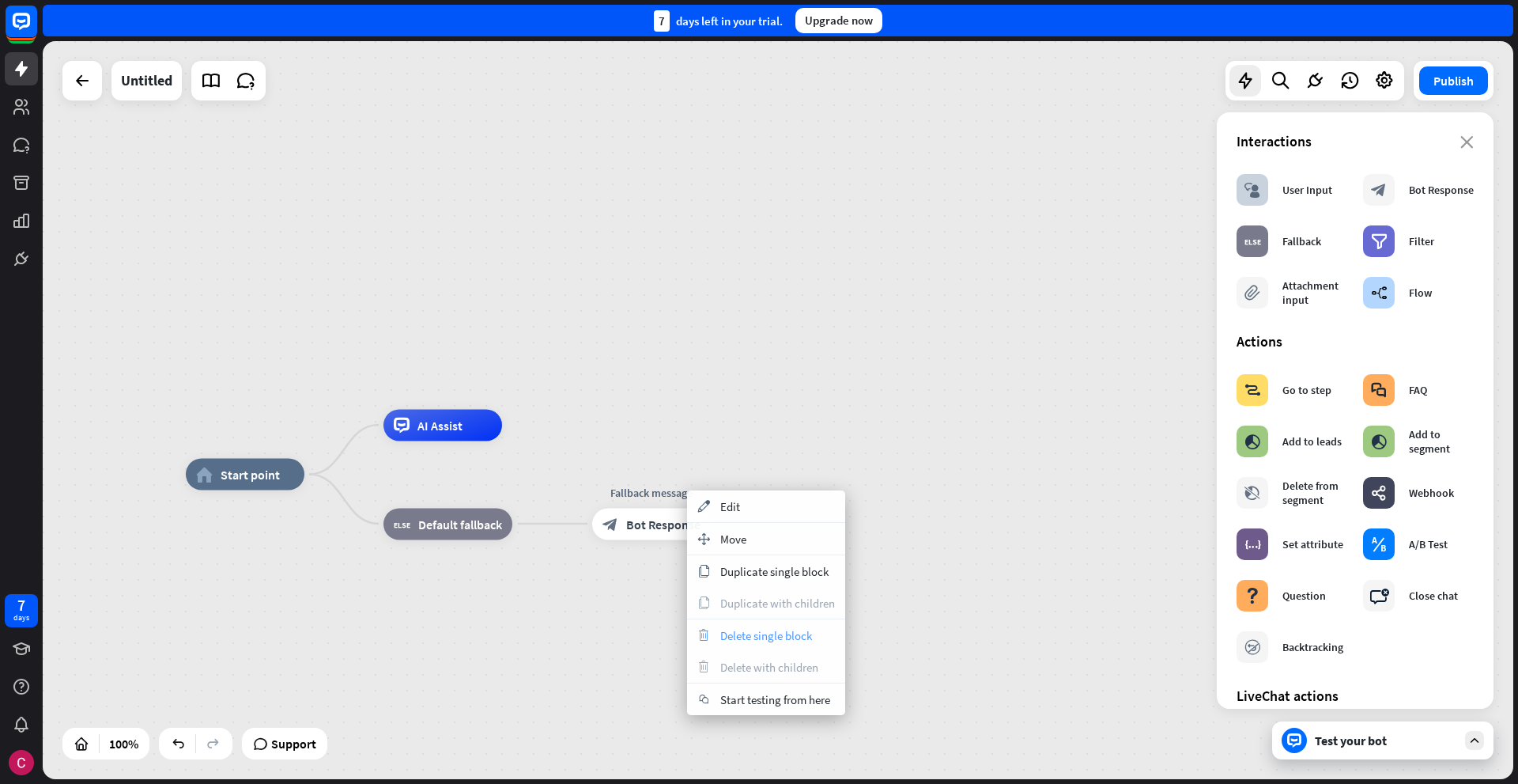
click at [743, 637] on span "Delete single block" at bounding box center [766, 635] width 92 height 15
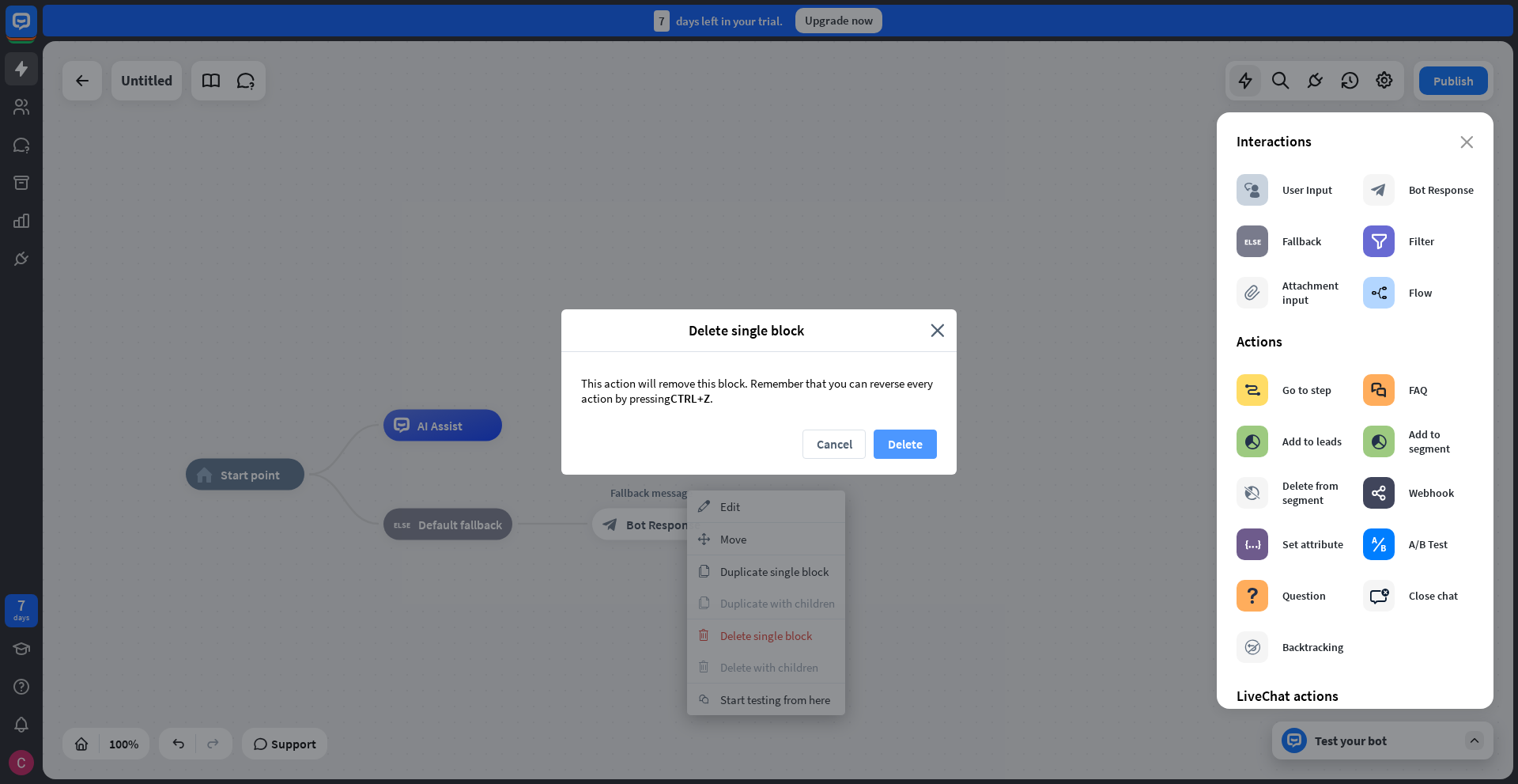
click at [897, 450] on button "Delete" at bounding box center [905, 444] width 63 height 29
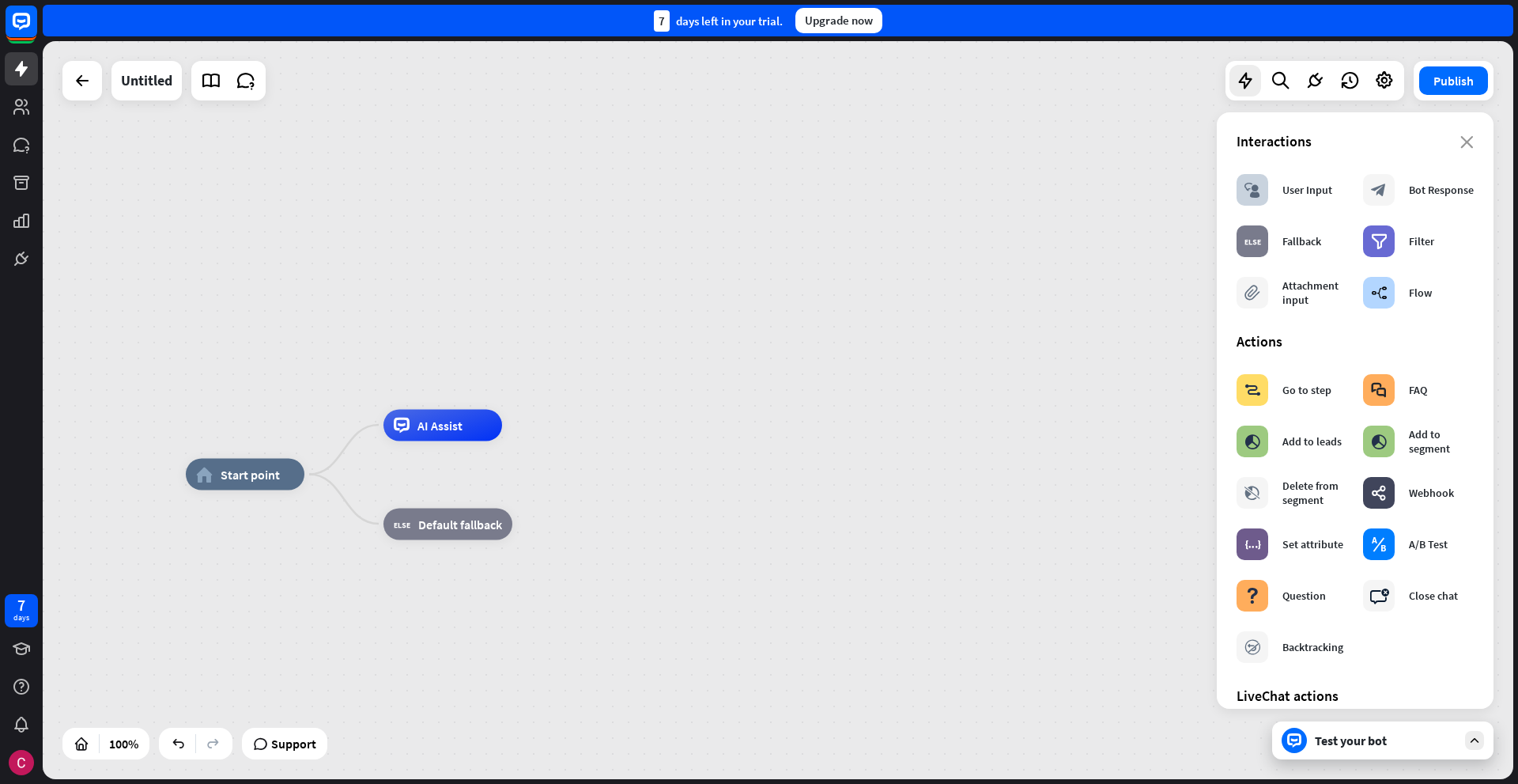
click at [1370, 758] on div "Test your bot" at bounding box center [1383, 740] width 221 height 38
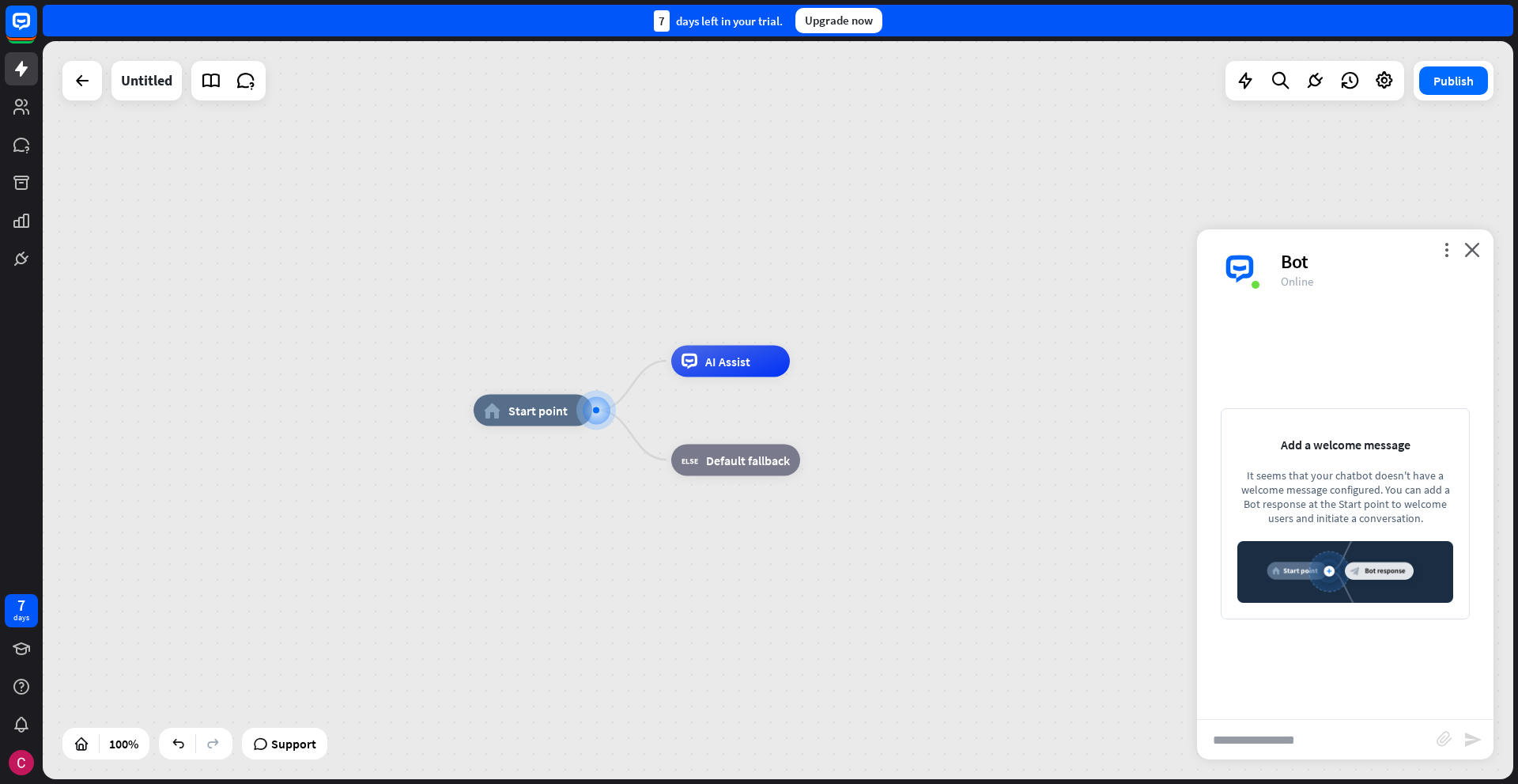
click at [1290, 745] on input "text" at bounding box center [1317, 739] width 240 height 40
type input "*****"
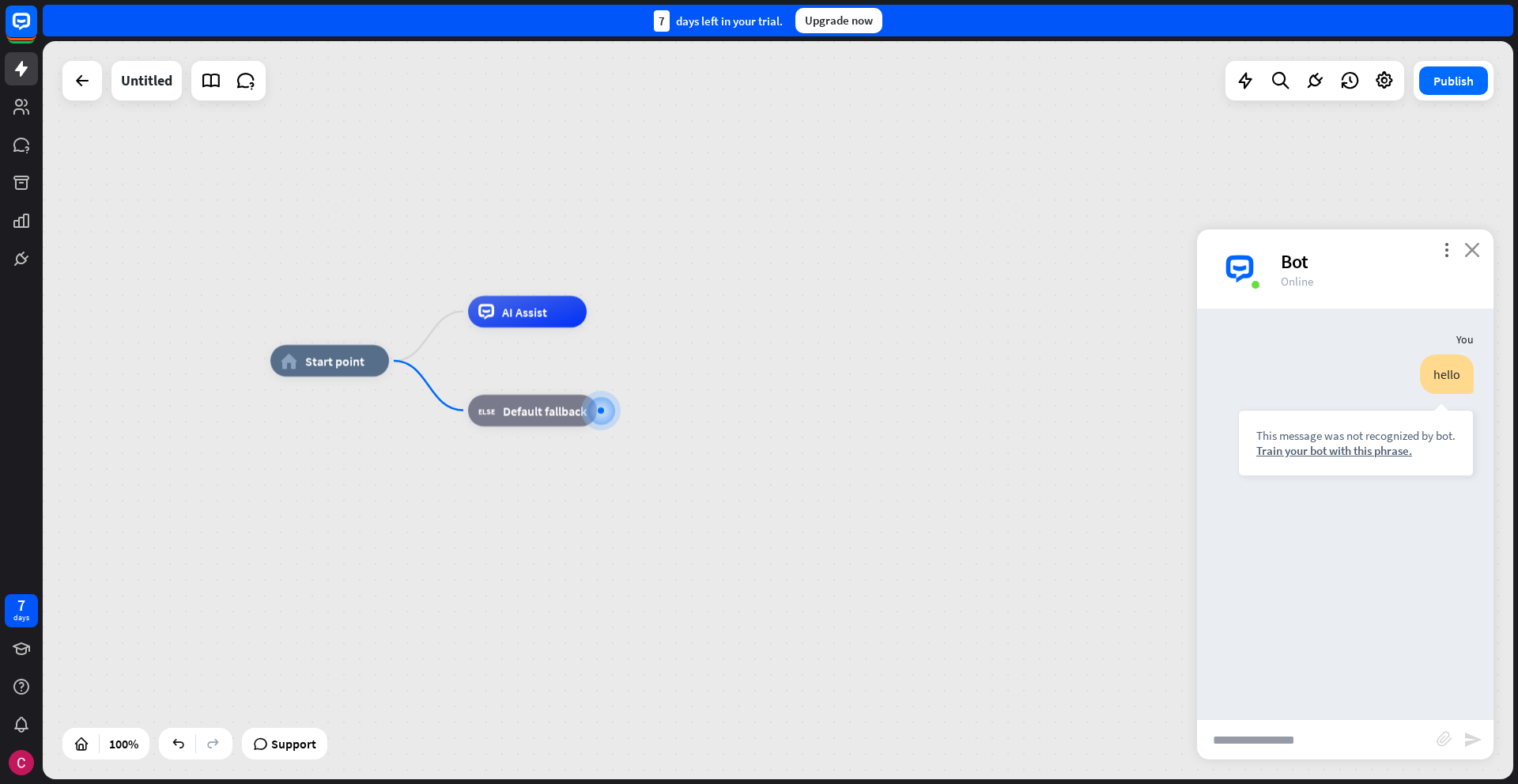
click at [1474, 250] on icon "close" at bounding box center [1473, 249] width 15 height 15
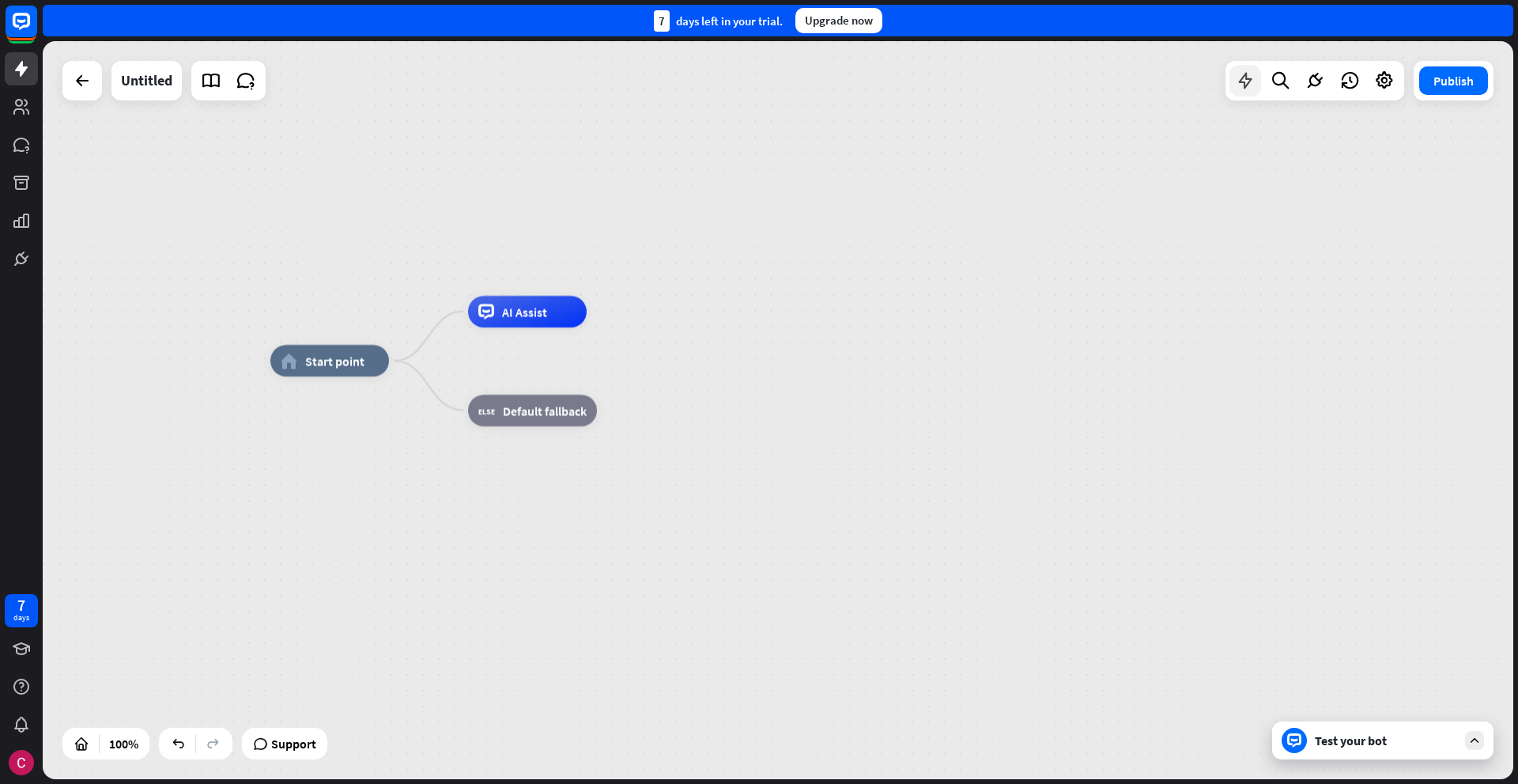
click at [1241, 85] on icon at bounding box center [1245, 80] width 20 height 20
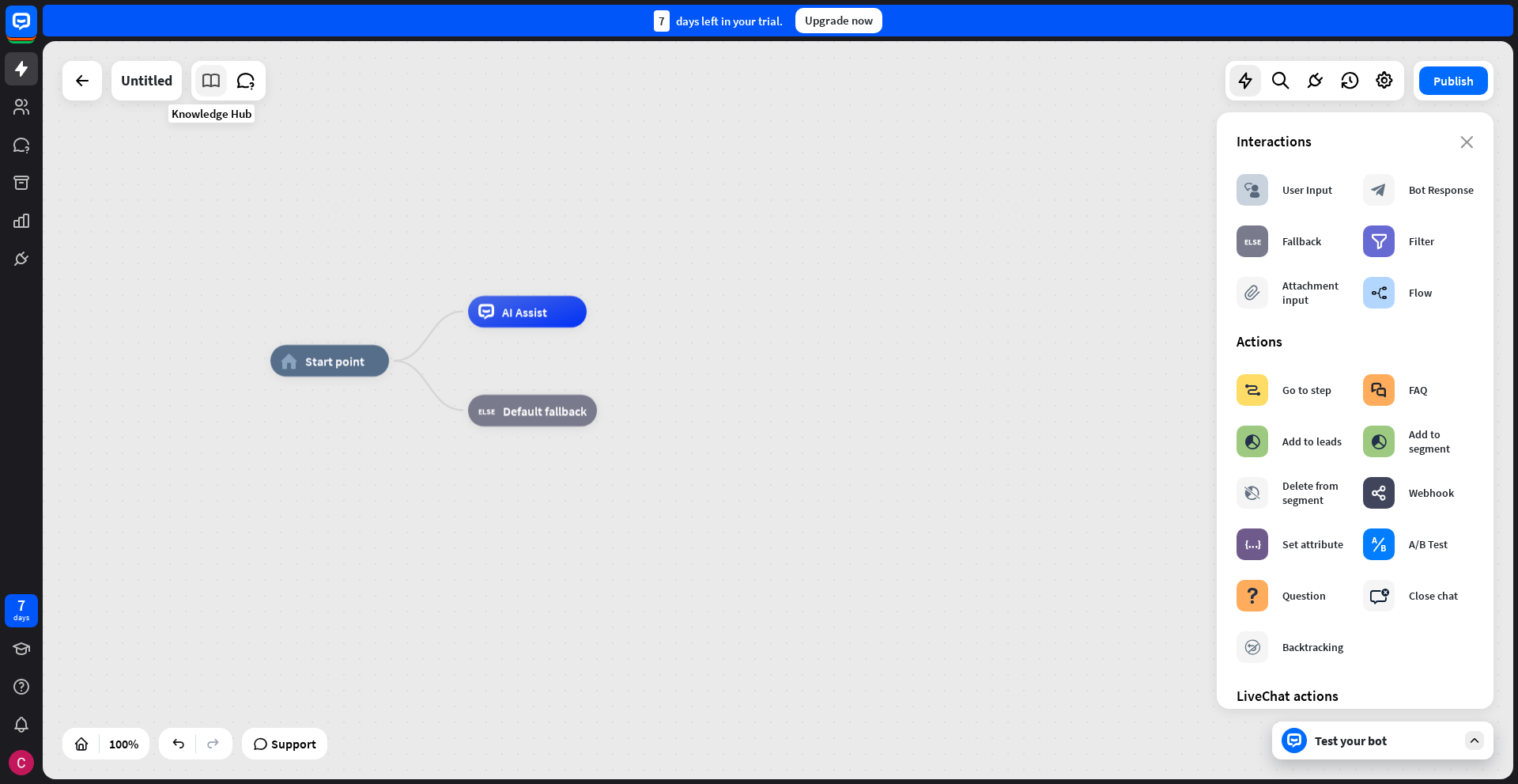
click at [218, 85] on icon at bounding box center [211, 80] width 20 height 20
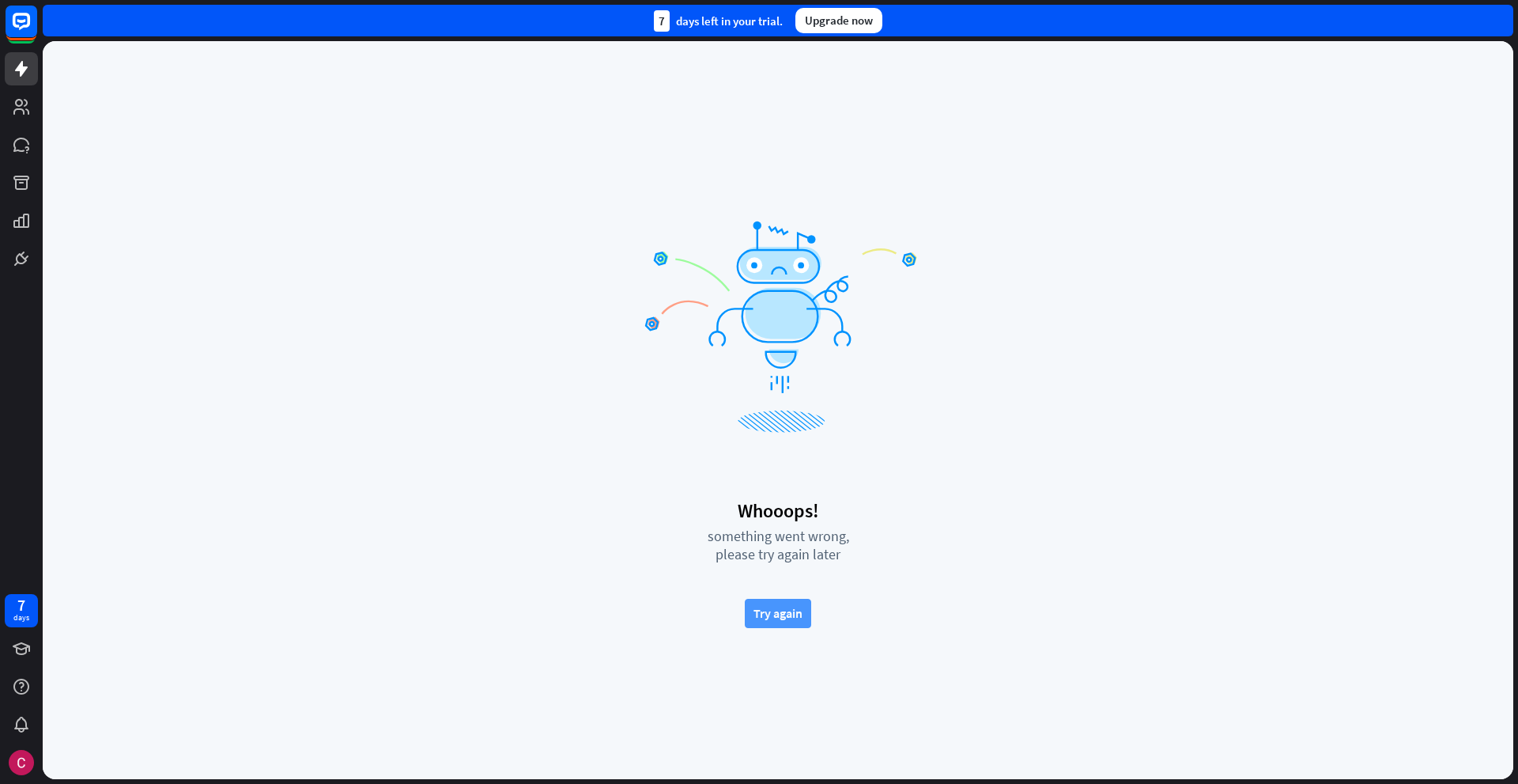
click at [779, 613] on button "Try again" at bounding box center [777, 613] width 67 height 29
